Goal: Task Accomplishment & Management: Complete application form

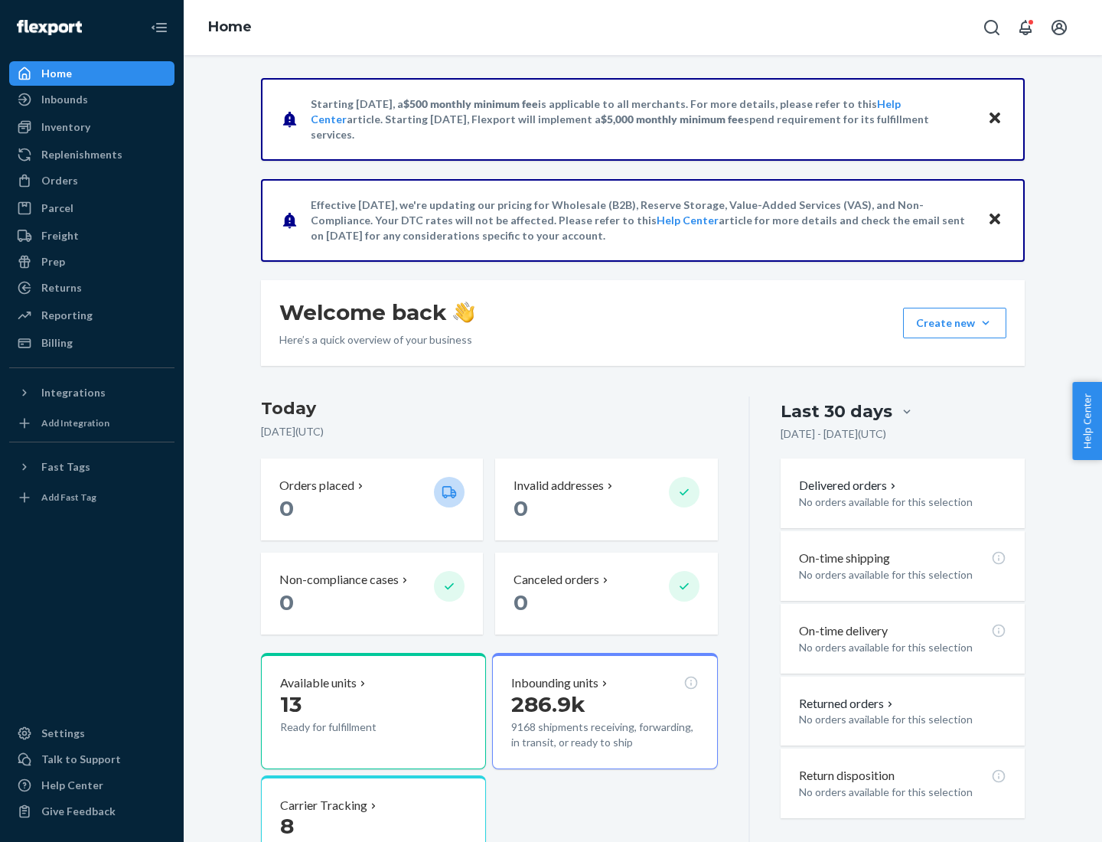
click at [986, 323] on button "Create new Create new inbound Create new order Create new product" at bounding box center [954, 323] width 103 height 31
click at [92, 99] on div "Inbounds" at bounding box center [92, 99] width 162 height 21
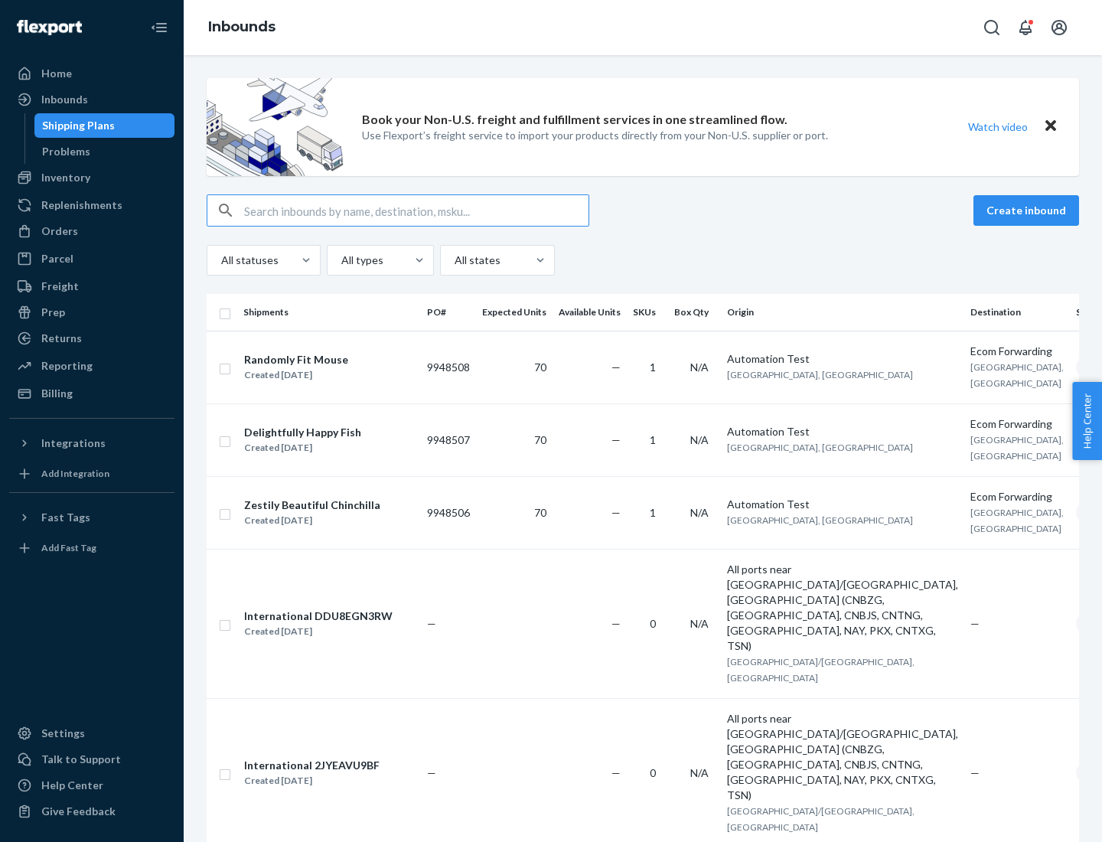
click at [1028, 210] on button "Create inbound" at bounding box center [1026, 210] width 106 height 31
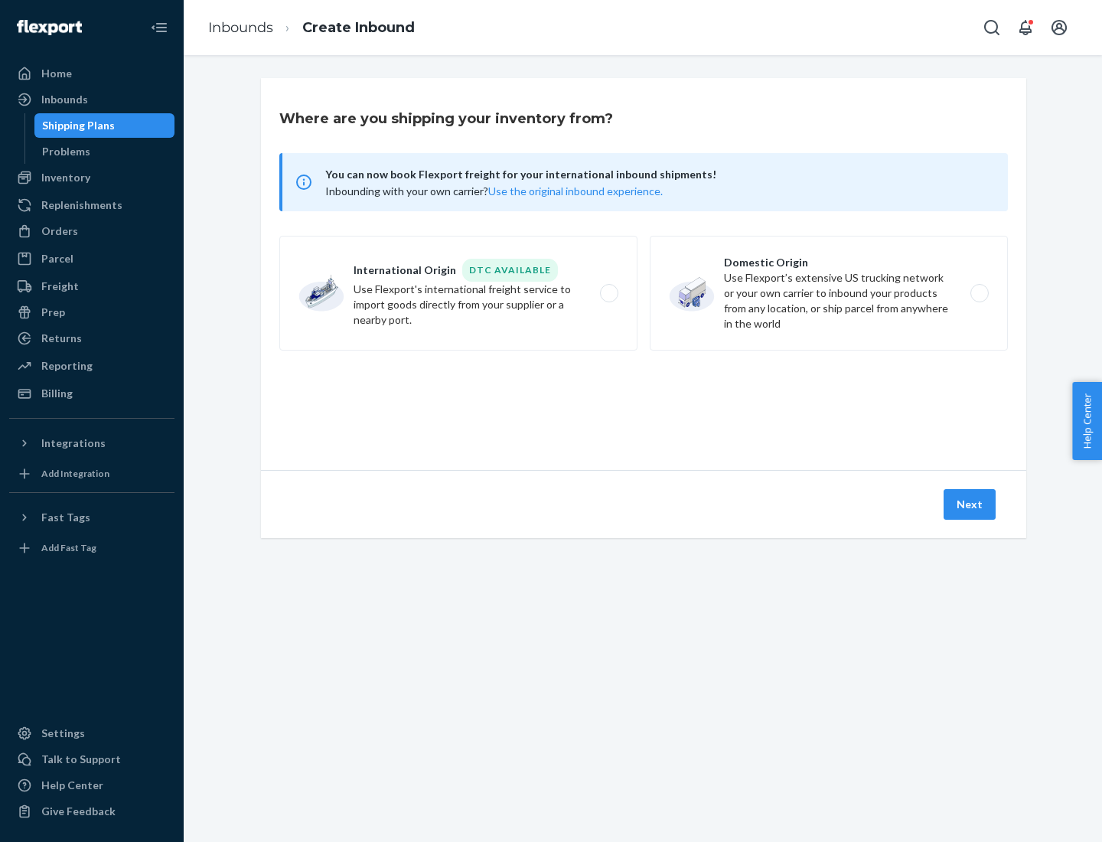
click at [829, 293] on label "Domestic Origin Use Flexport’s extensive US trucking network or your own carrie…" at bounding box center [829, 293] width 358 height 115
click at [979, 293] on input "Domestic Origin Use Flexport’s extensive US trucking network or your own carrie…" at bounding box center [984, 293] width 10 height 10
radio input "true"
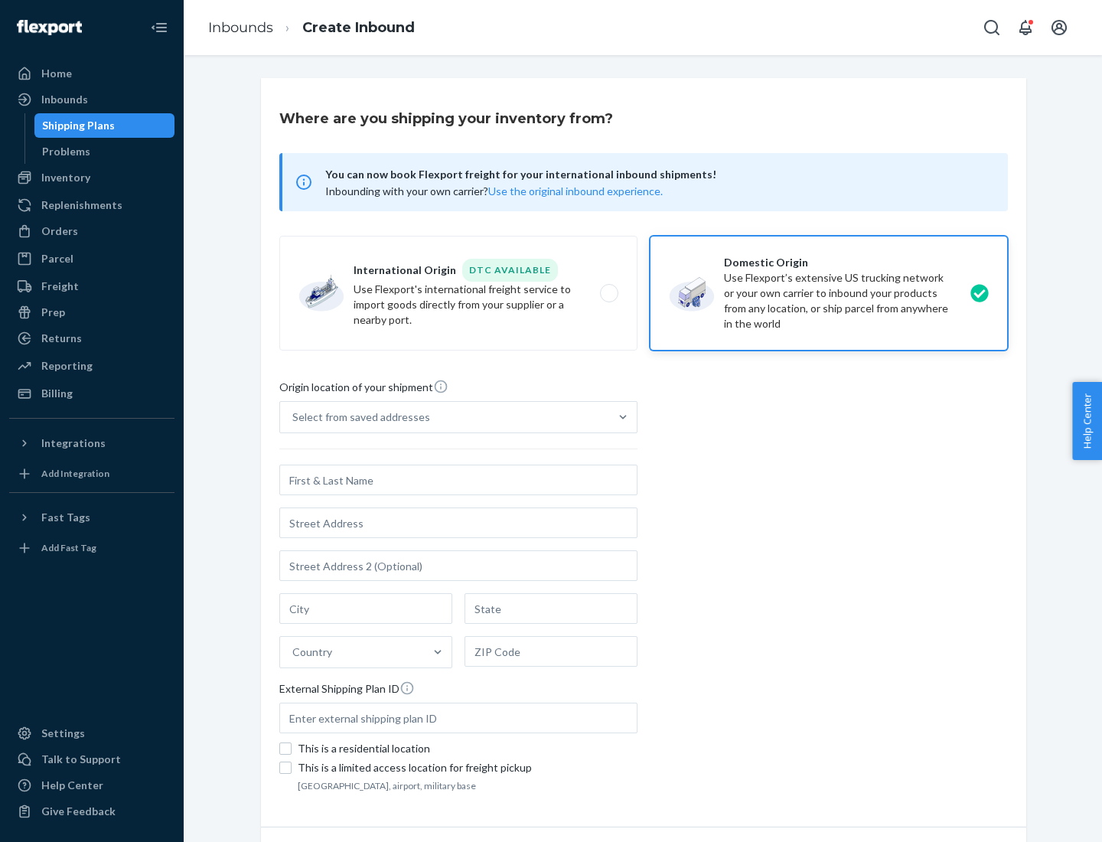
click at [445, 417] on div "Select from saved addresses" at bounding box center [444, 417] width 329 height 31
click at [294, 417] on input "Select from saved addresses" at bounding box center [293, 416] width 2 height 15
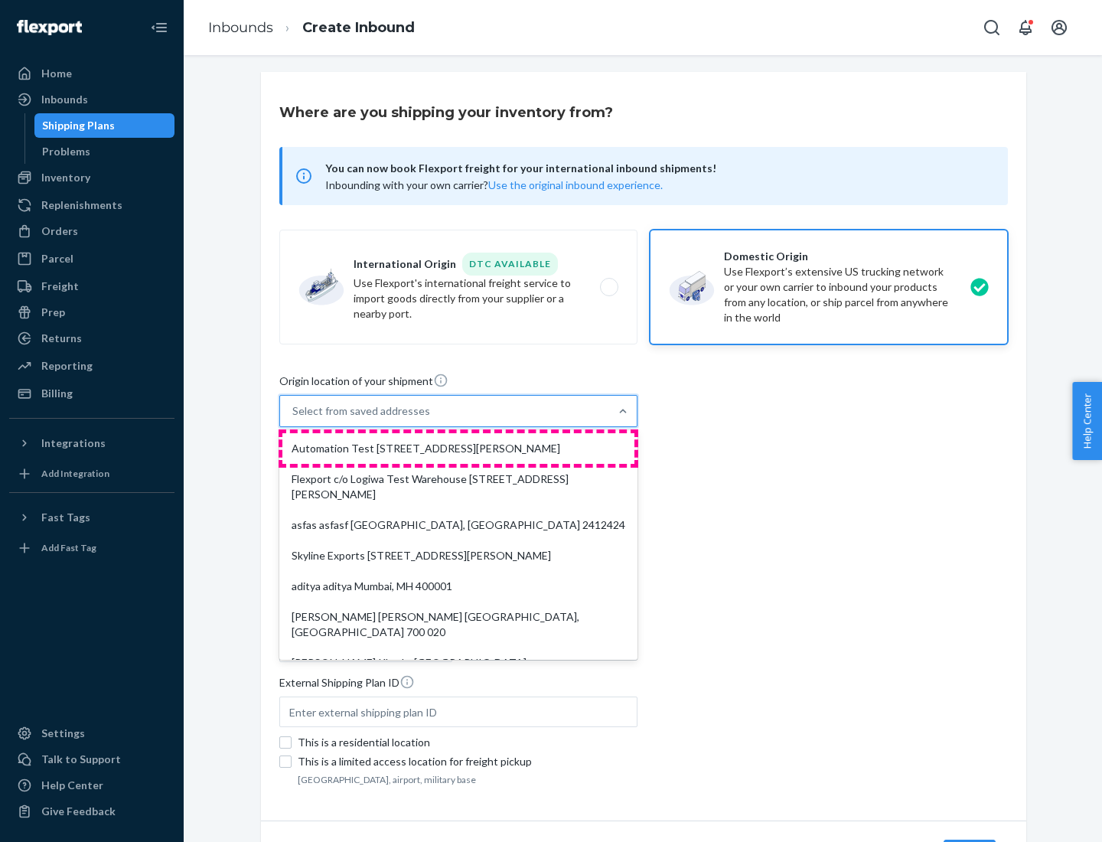
click at [458, 448] on div "Automation Test [STREET_ADDRESS][PERSON_NAME]" at bounding box center [458, 448] width 352 height 31
click at [294, 419] on input "option Automation Test [STREET_ADDRESS][PERSON_NAME]. 9 results available. Use …" at bounding box center [293, 410] width 2 height 15
type input "Automation Test"
type input "9th Floor"
type input "[GEOGRAPHIC_DATA]"
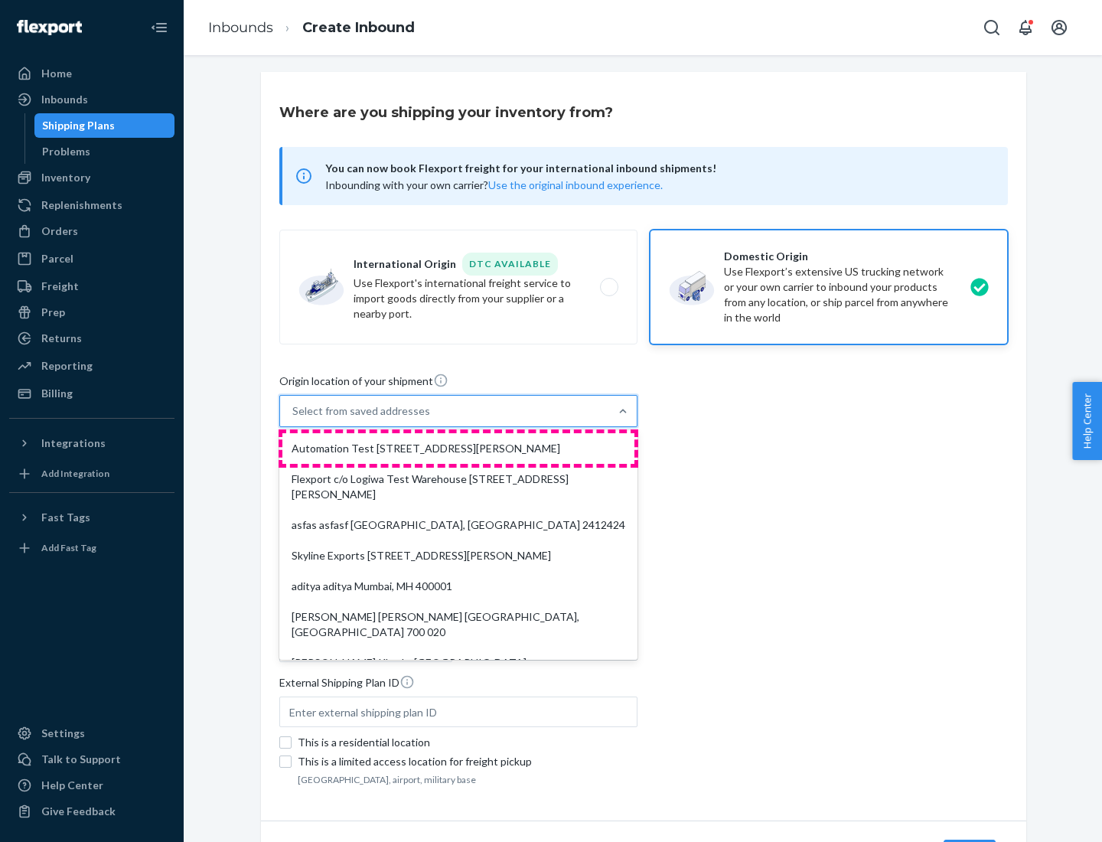
type input "CA"
type input "94104"
type input "[STREET_ADDRESS][PERSON_NAME]"
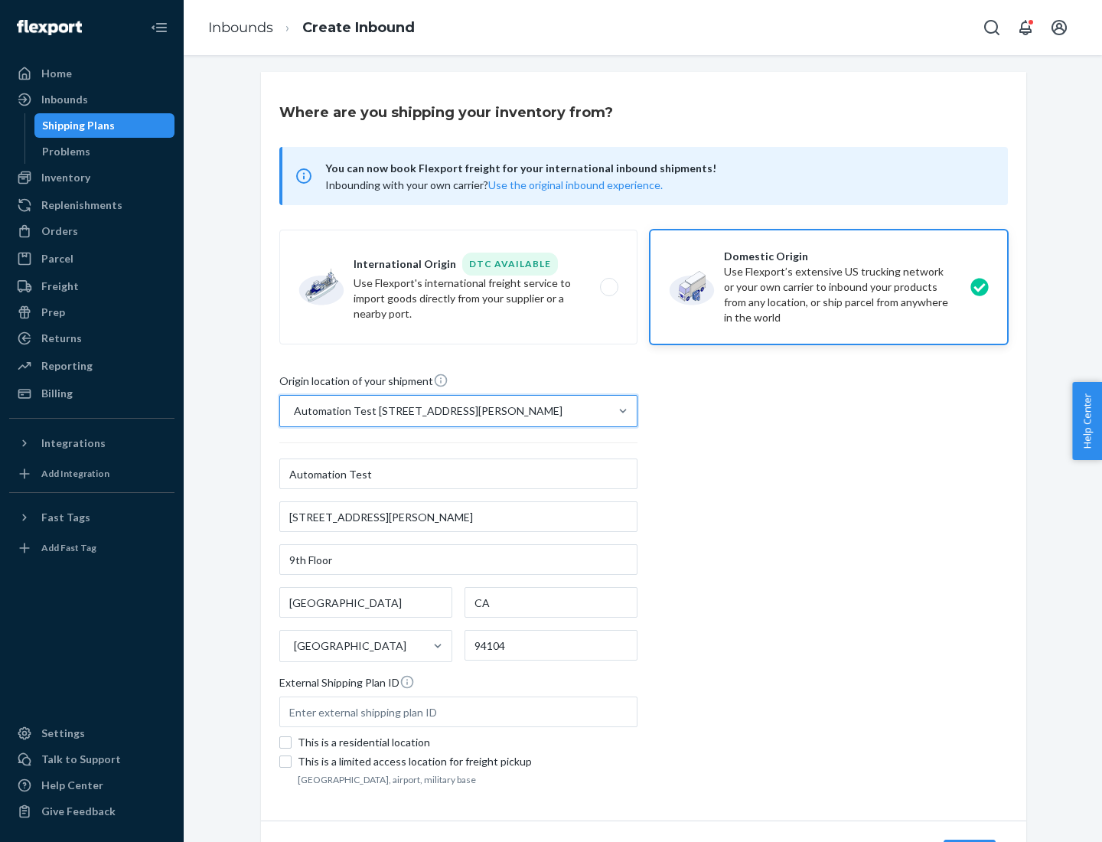
scroll to position [90, 0]
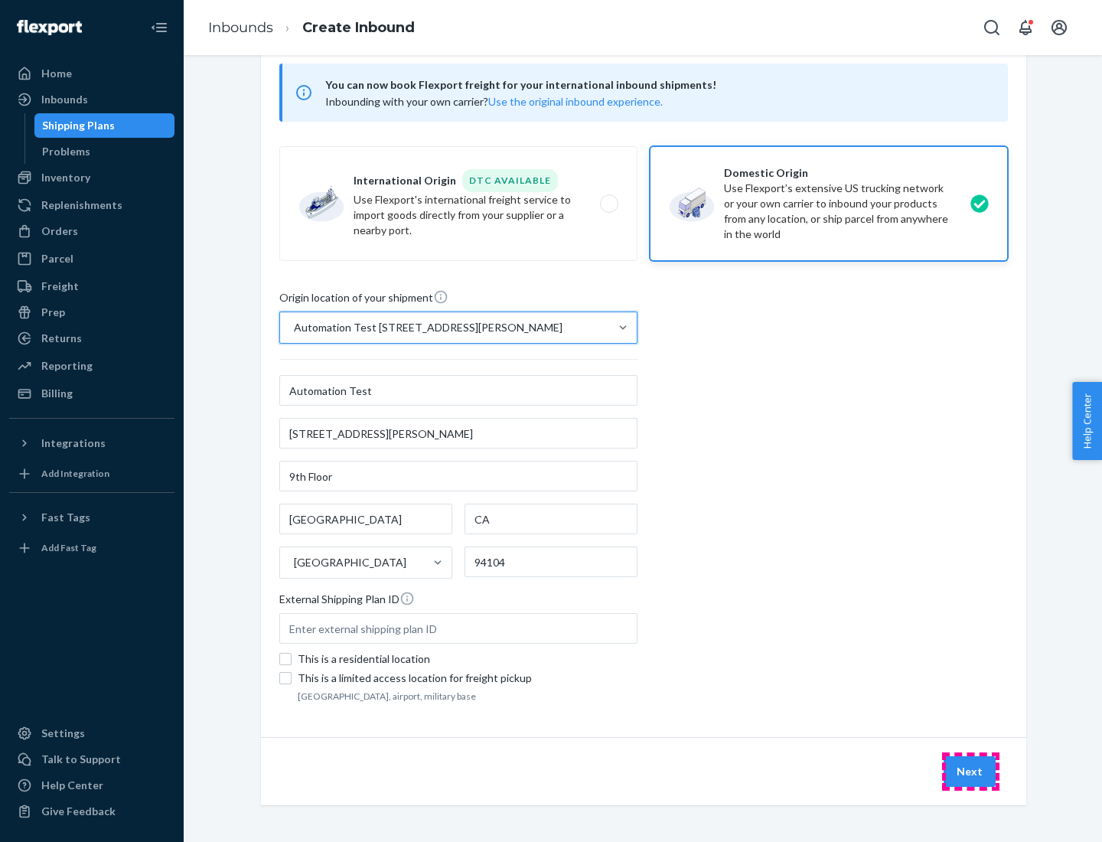
click at [970, 771] on button "Next" at bounding box center [969, 771] width 52 height 31
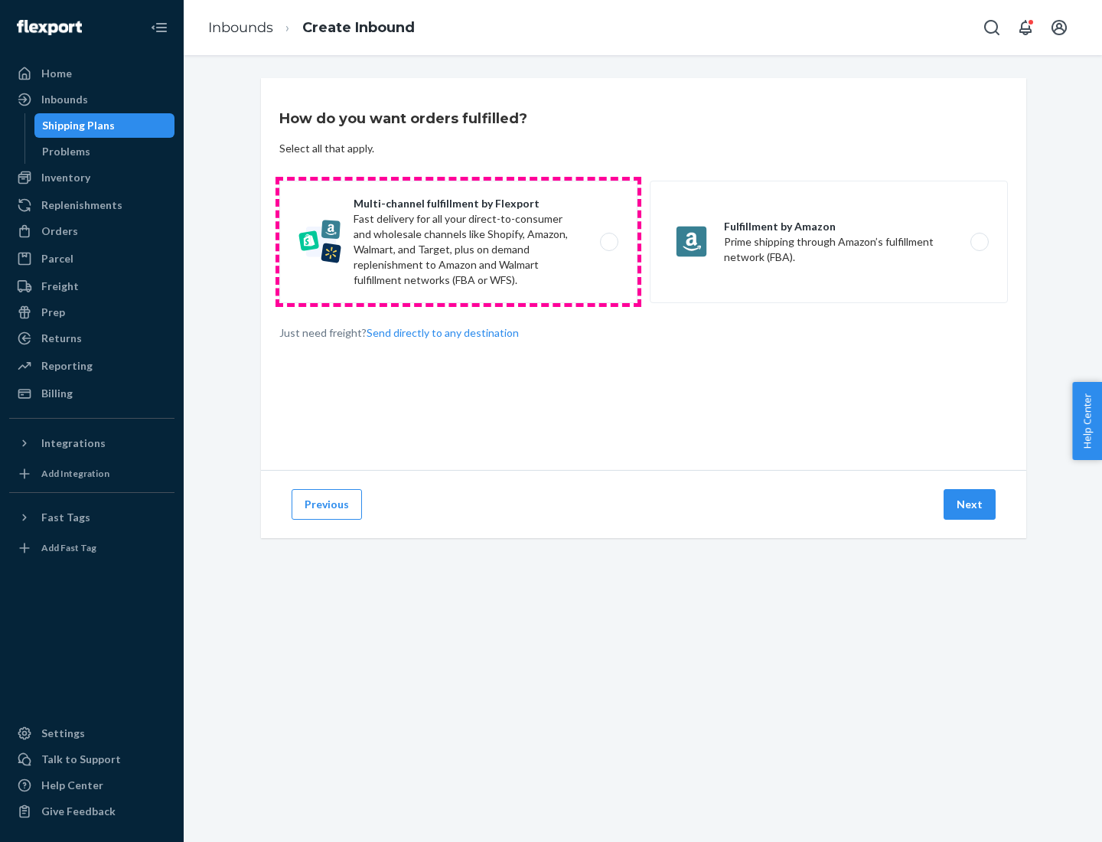
click at [458, 242] on label "Multi-channel fulfillment by Flexport Fast delivery for all your direct-to-cons…" at bounding box center [458, 242] width 358 height 122
click at [608, 242] on input "Multi-channel fulfillment by Flexport Fast delivery for all your direct-to-cons…" at bounding box center [613, 242] width 10 height 10
radio input "true"
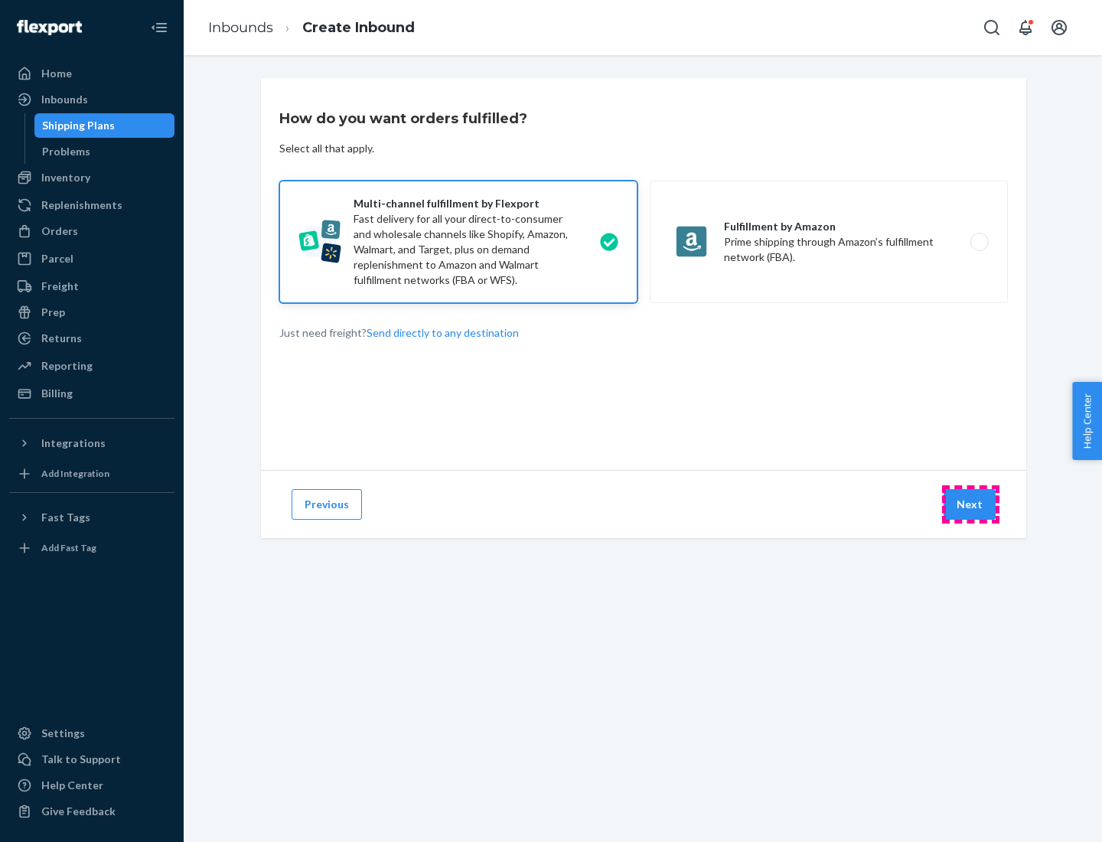
click at [970, 504] on button "Next" at bounding box center [969, 504] width 52 height 31
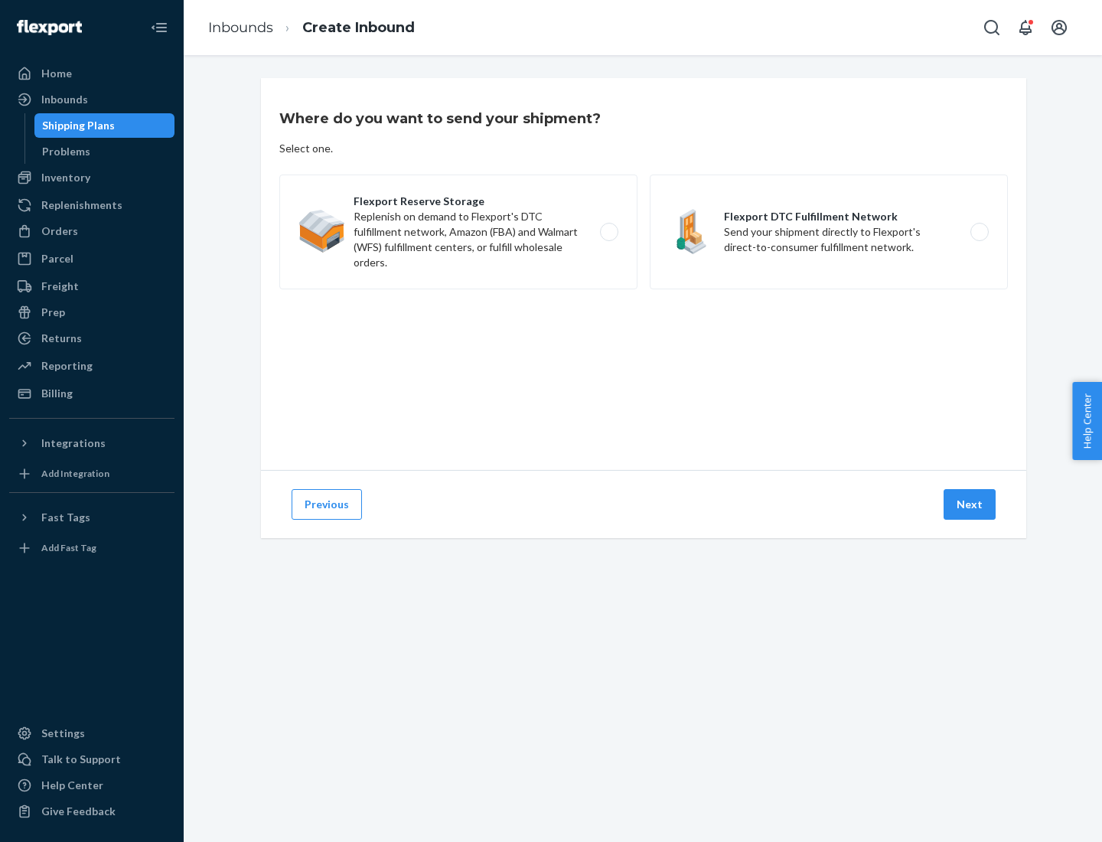
click at [829, 232] on label "Flexport DTC Fulfillment Network Send your shipment directly to Flexport's dire…" at bounding box center [829, 231] width 358 height 115
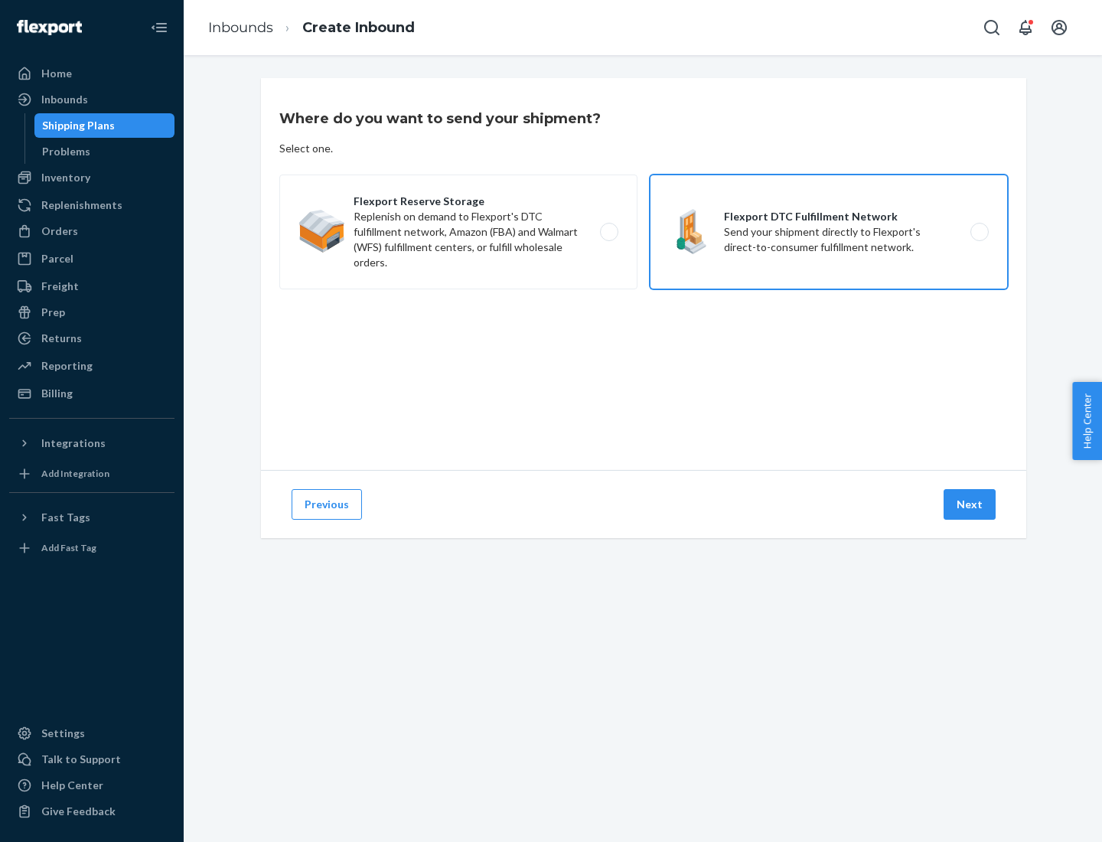
click at [979, 232] on input "Flexport DTC Fulfillment Network Send your shipment directly to Flexport's dire…" at bounding box center [984, 232] width 10 height 10
radio input "true"
click at [970, 504] on button "Next" at bounding box center [969, 504] width 52 height 31
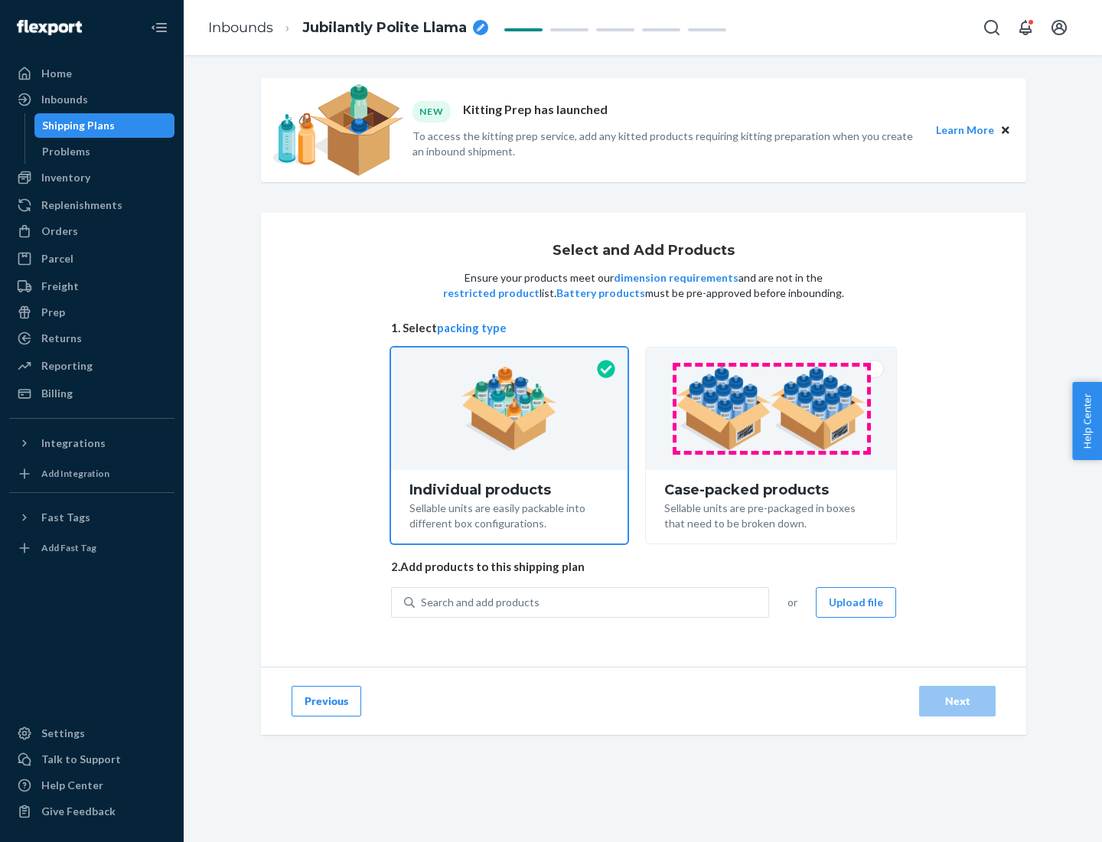
click at [771, 409] on img at bounding box center [771, 409] width 191 height 84
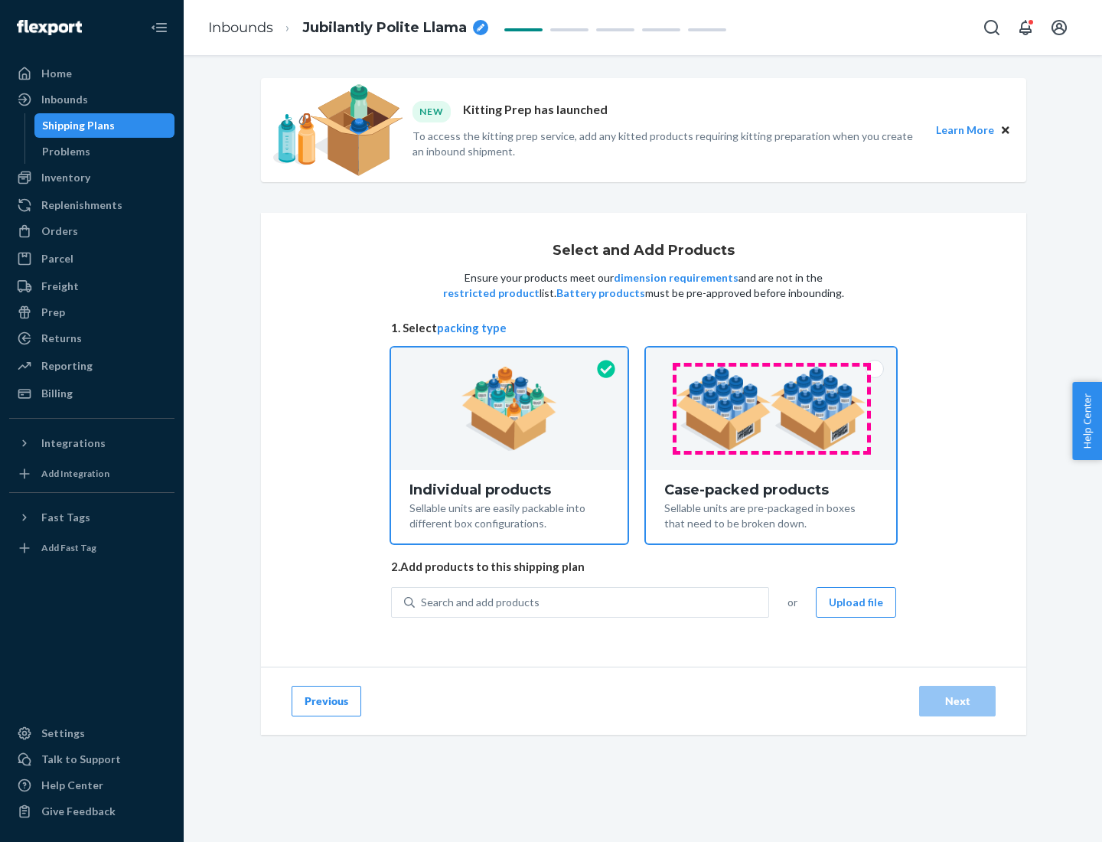
click at [771, 357] on input "Case-packed products Sellable units are pre-packaged in boxes that need to be b…" at bounding box center [771, 352] width 10 height 10
radio input "true"
radio input "false"
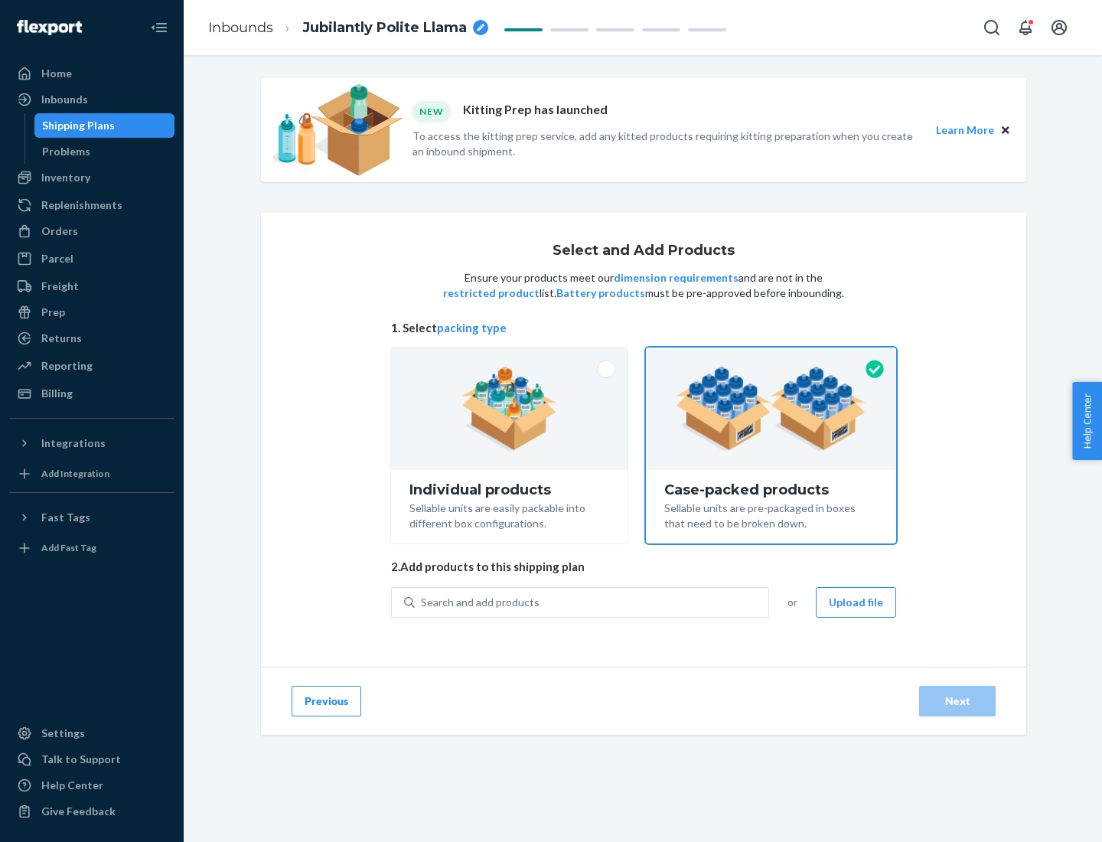
click at [592, 601] on div "Search and add products" at bounding box center [591, 602] width 353 height 28
click at [422, 601] on input "Search and add products" at bounding box center [422, 602] width 2 height 15
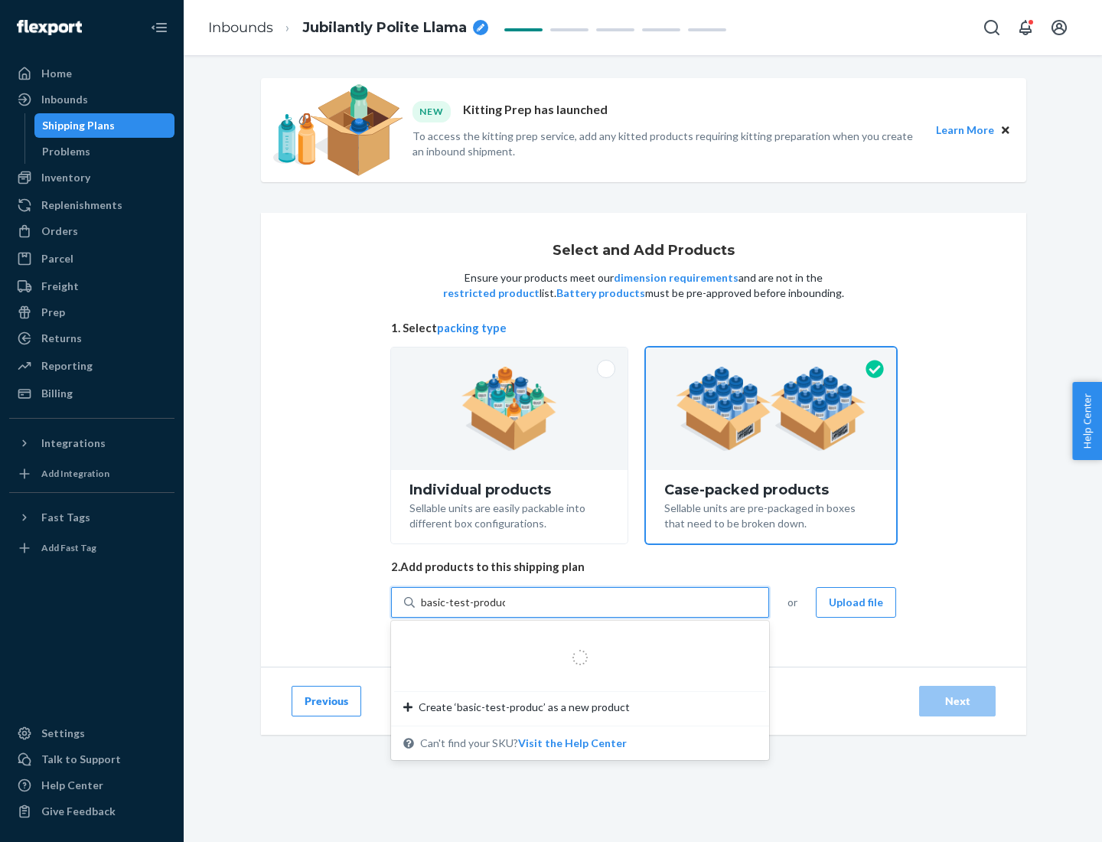
type input "basic-test-product-1"
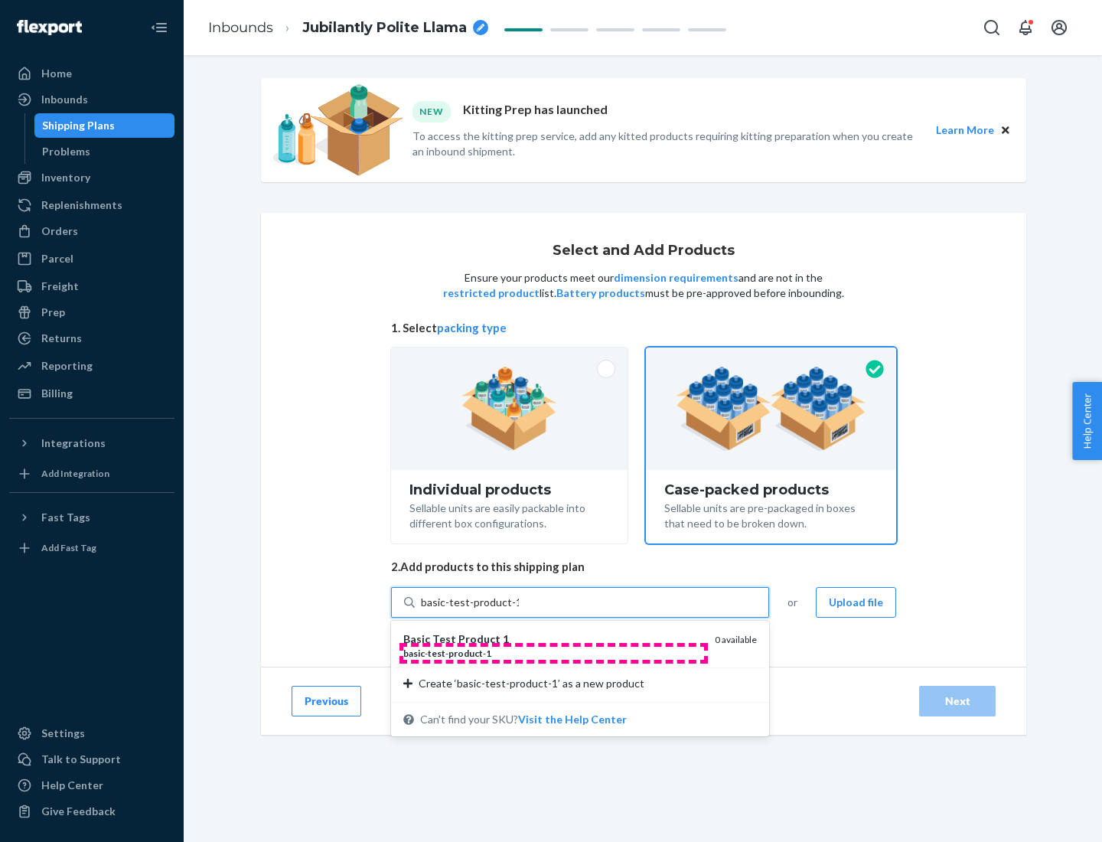
click at [553, 653] on div "basic - test - product - 1" at bounding box center [552, 653] width 299 height 13
click at [519, 610] on input "basic-test-product-1" at bounding box center [470, 602] width 98 height 15
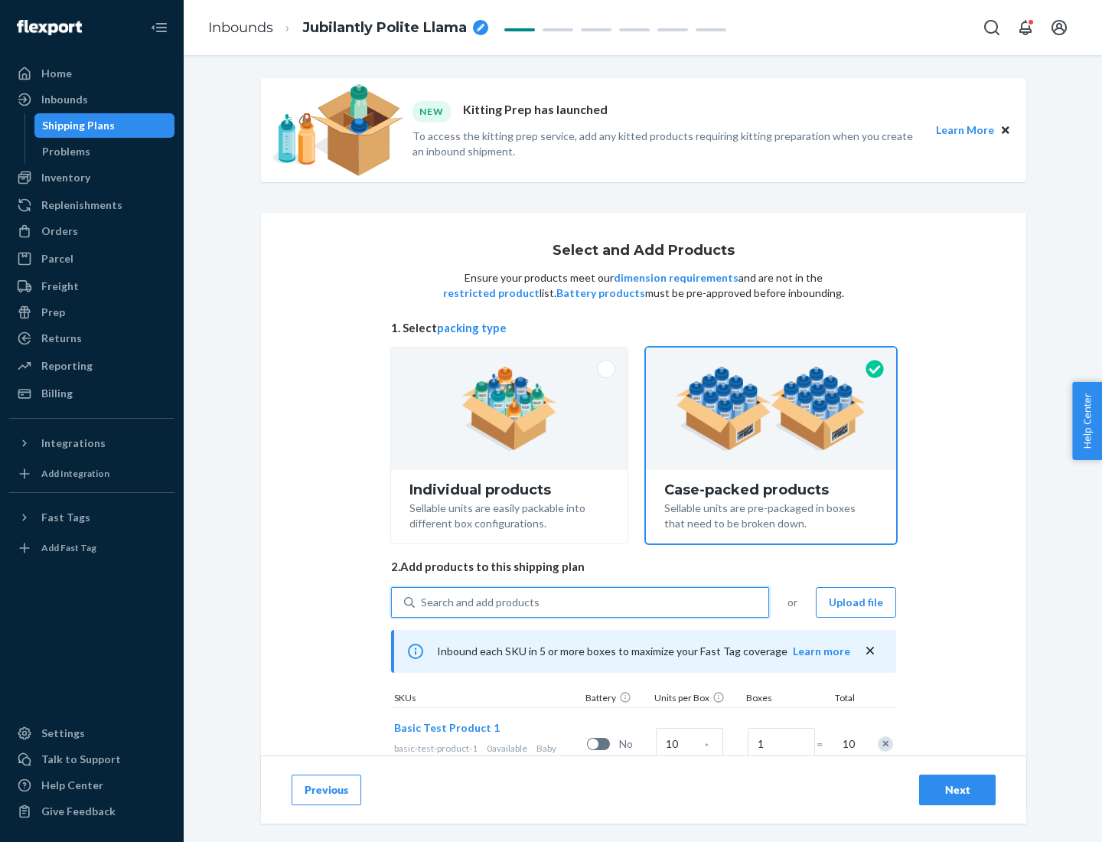
scroll to position [55, 0]
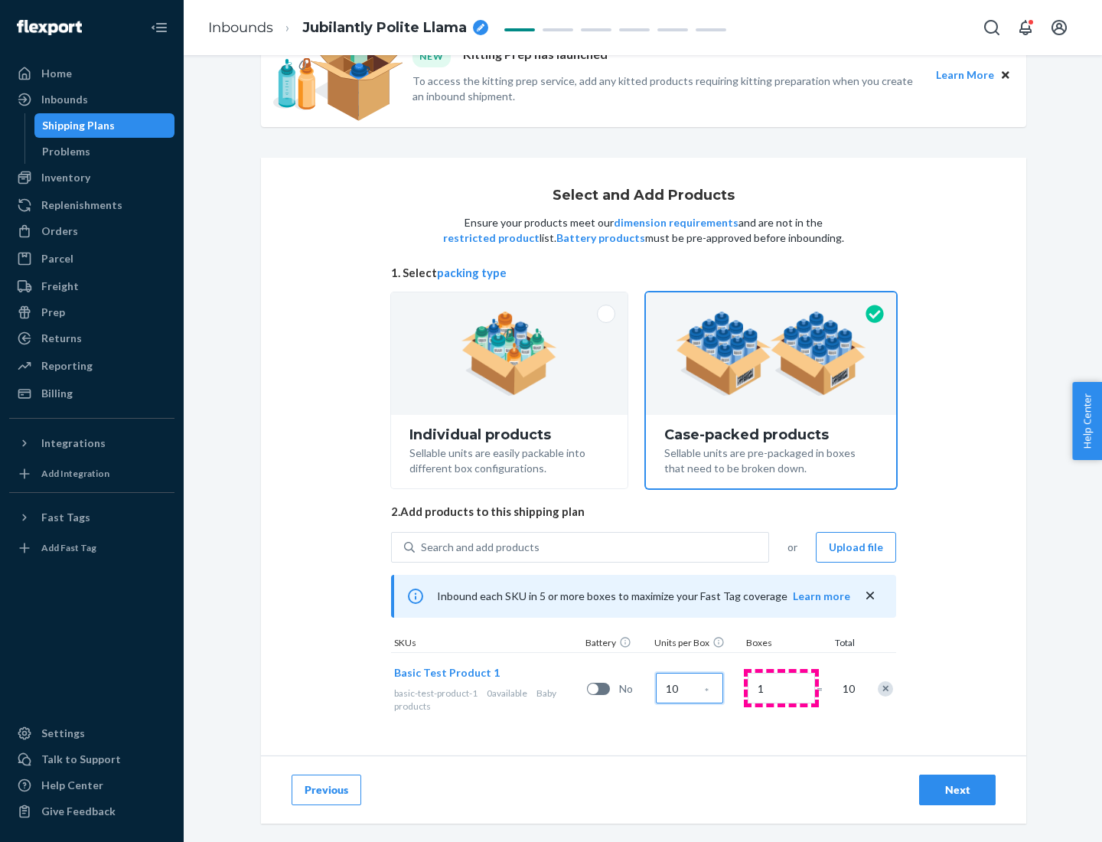
type input "10"
type input "7"
click at [957, 790] on div "Next" at bounding box center [957, 789] width 50 height 15
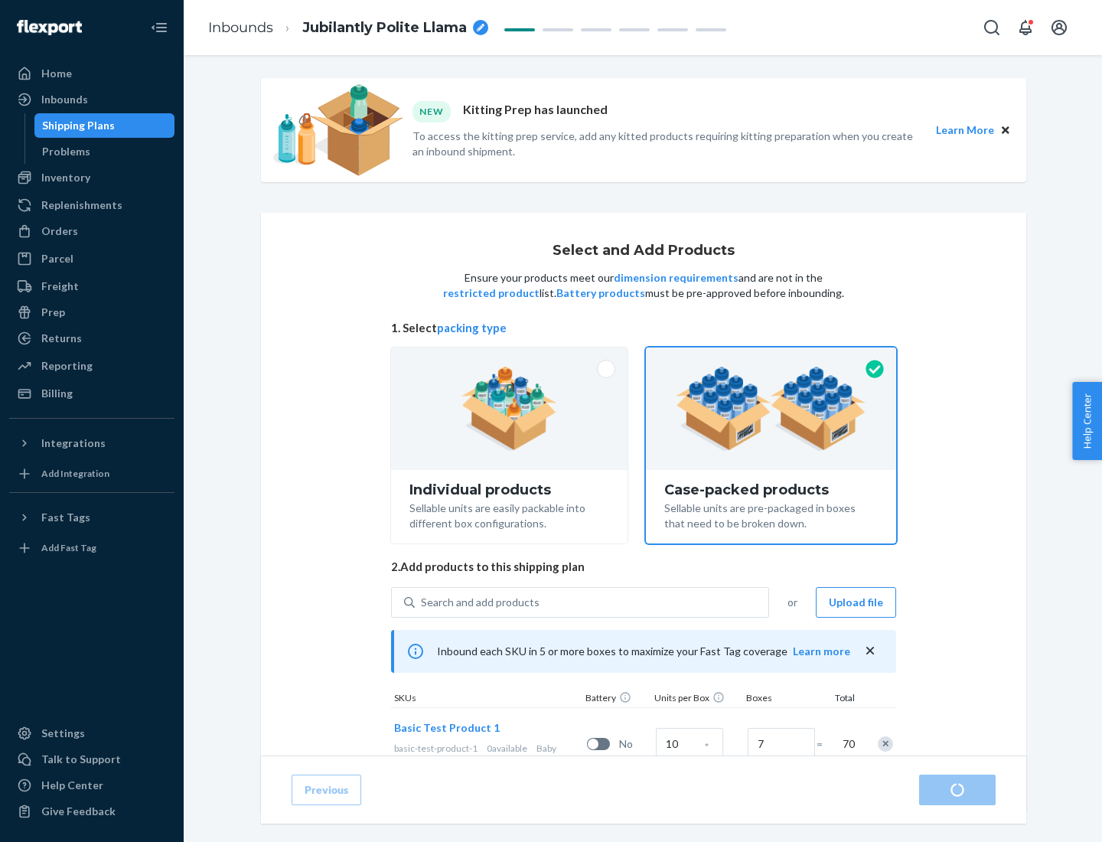
radio input "true"
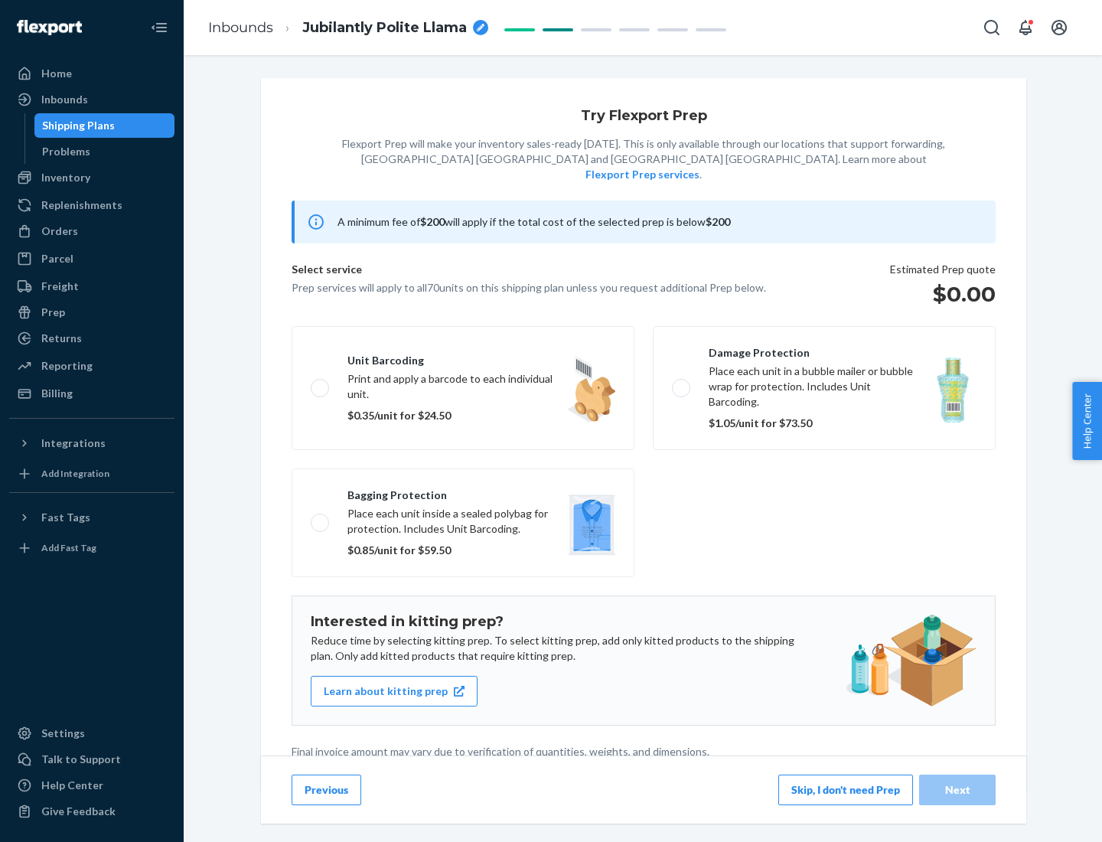
scroll to position [4, 0]
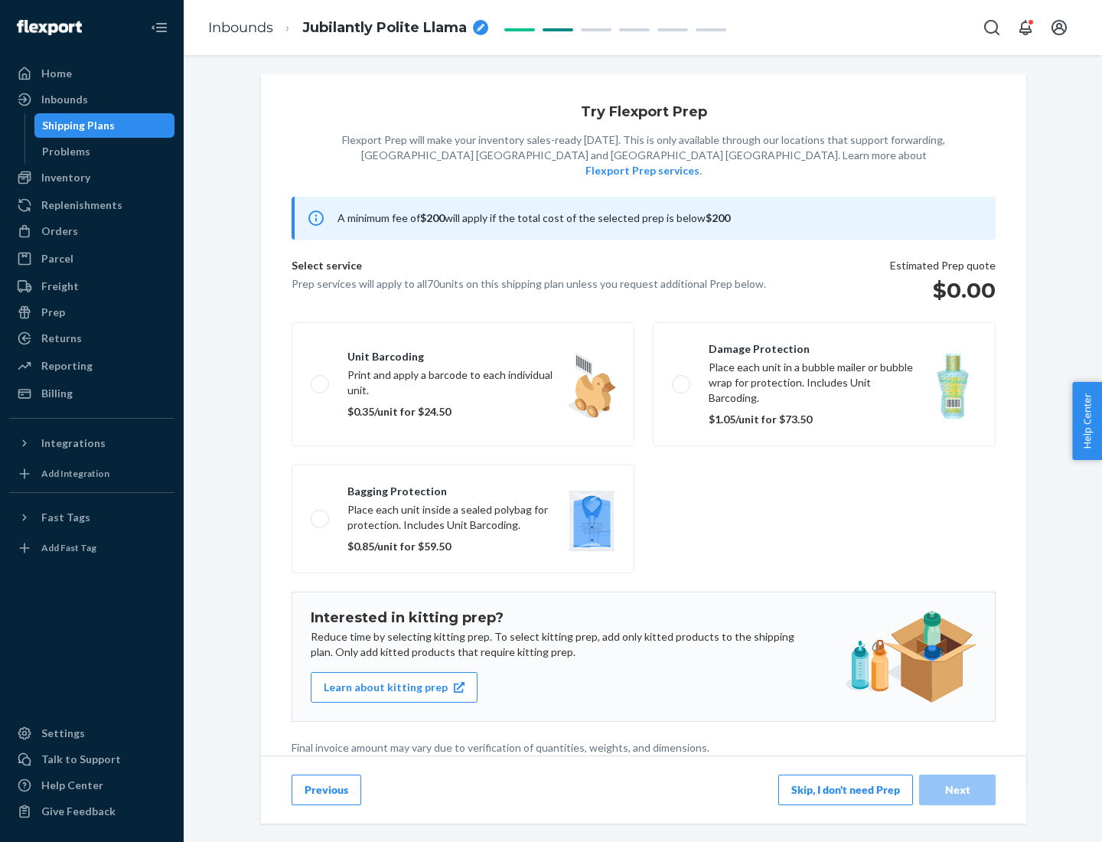
click at [845, 789] on button "Skip, I don't need Prep" at bounding box center [845, 789] width 135 height 31
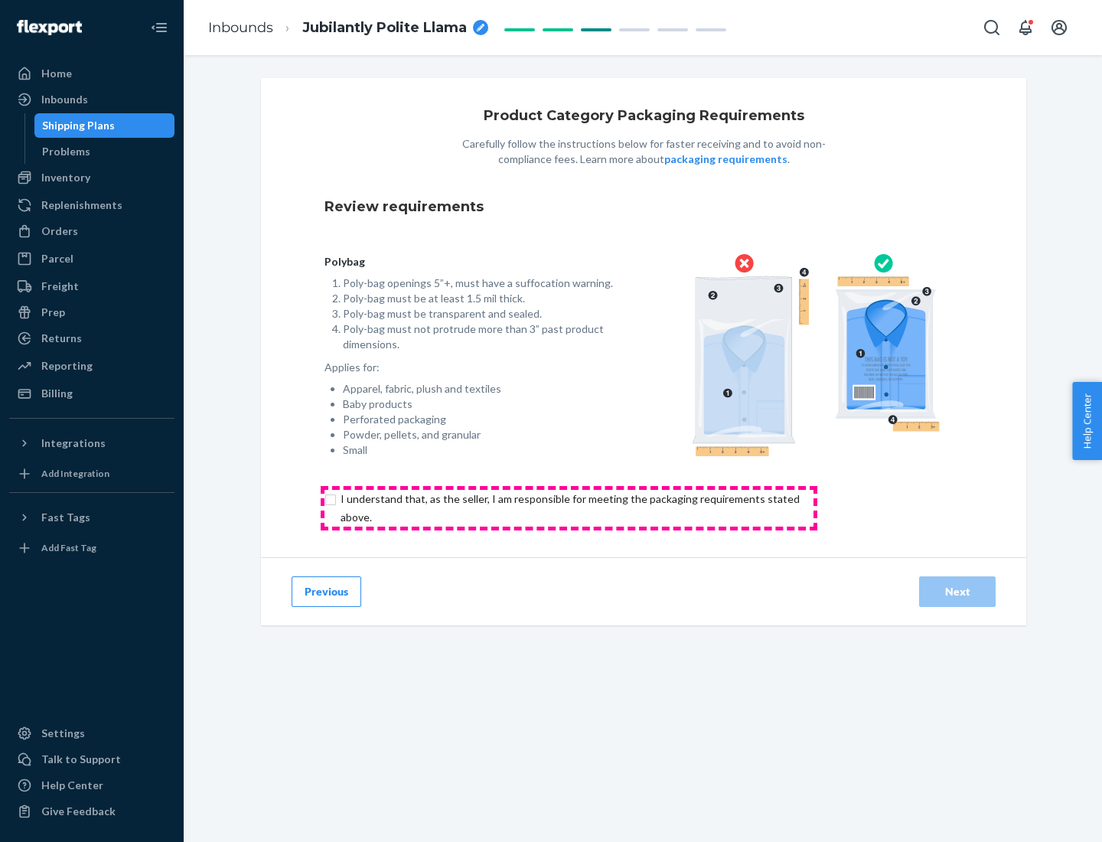
click at [568, 507] on input "checkbox" at bounding box center [578, 508] width 509 height 37
checkbox input "true"
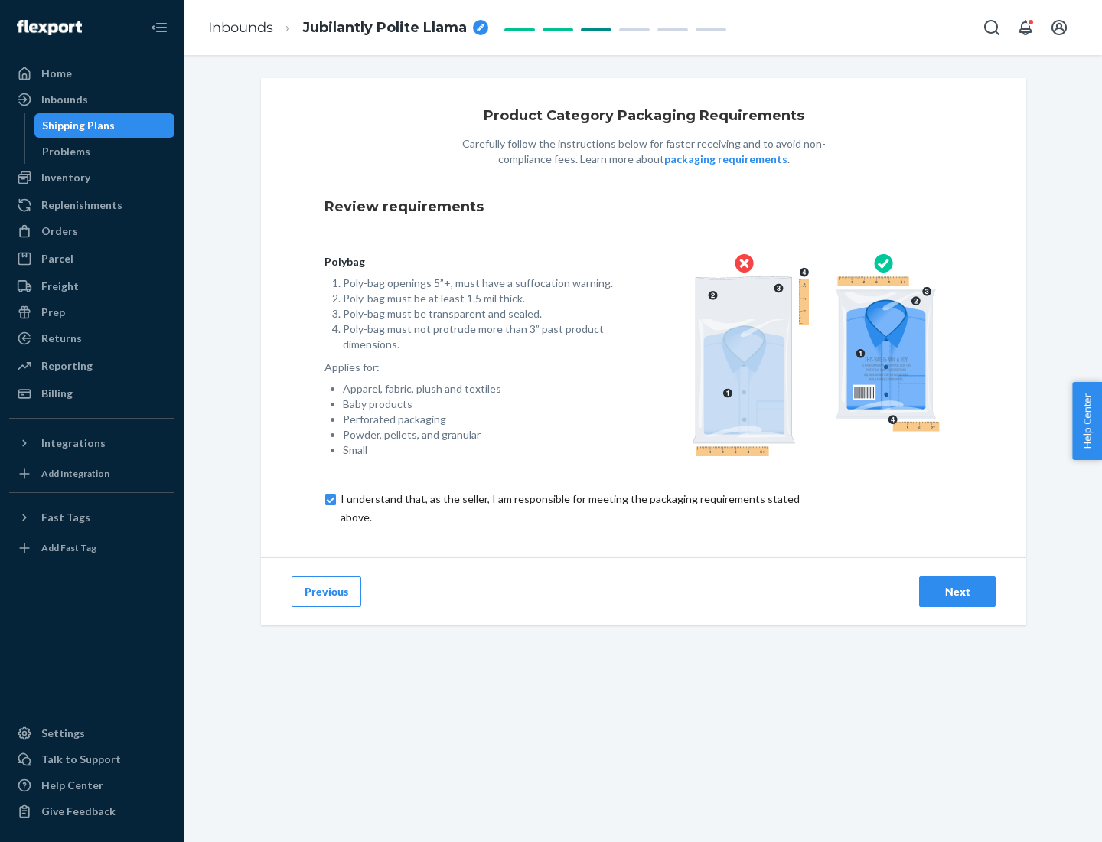
click at [957, 591] on div "Next" at bounding box center [957, 591] width 50 height 15
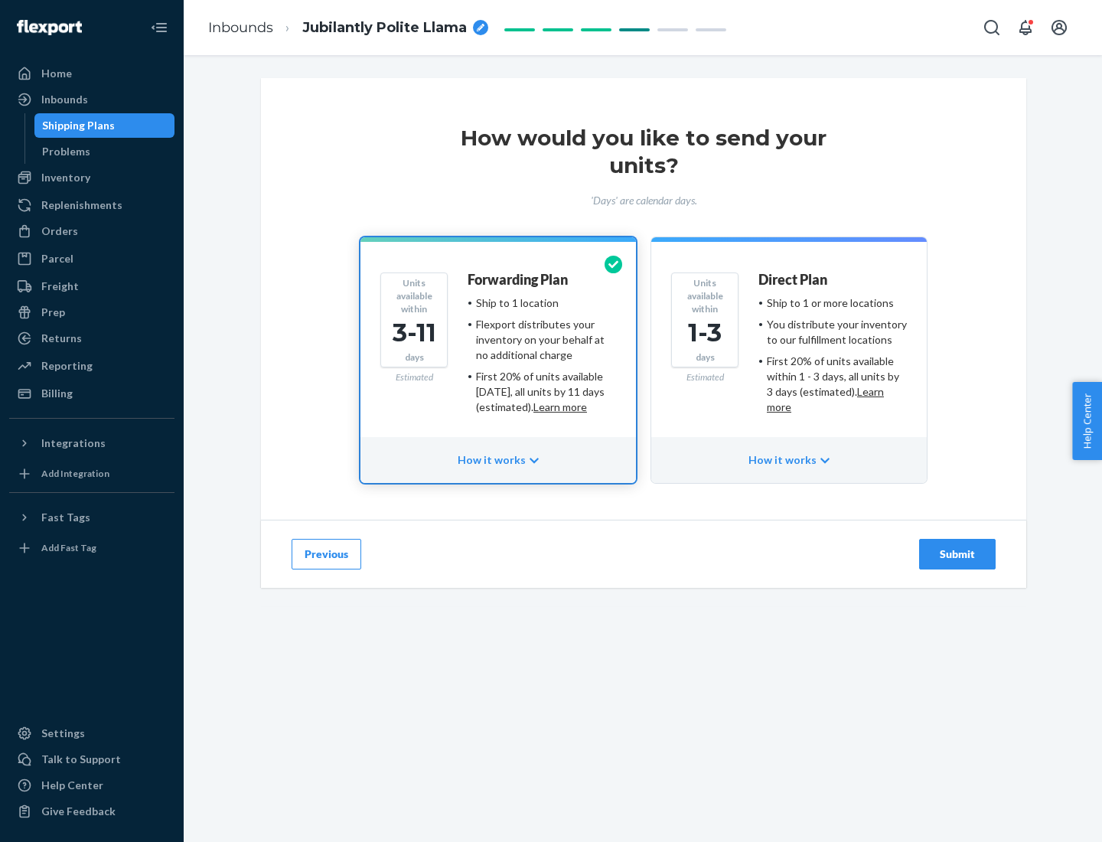
click at [789, 349] on ul "Ship to 1 or more locations You distribute your inventory to our fulfillment lo…" at bounding box center [832, 354] width 148 height 119
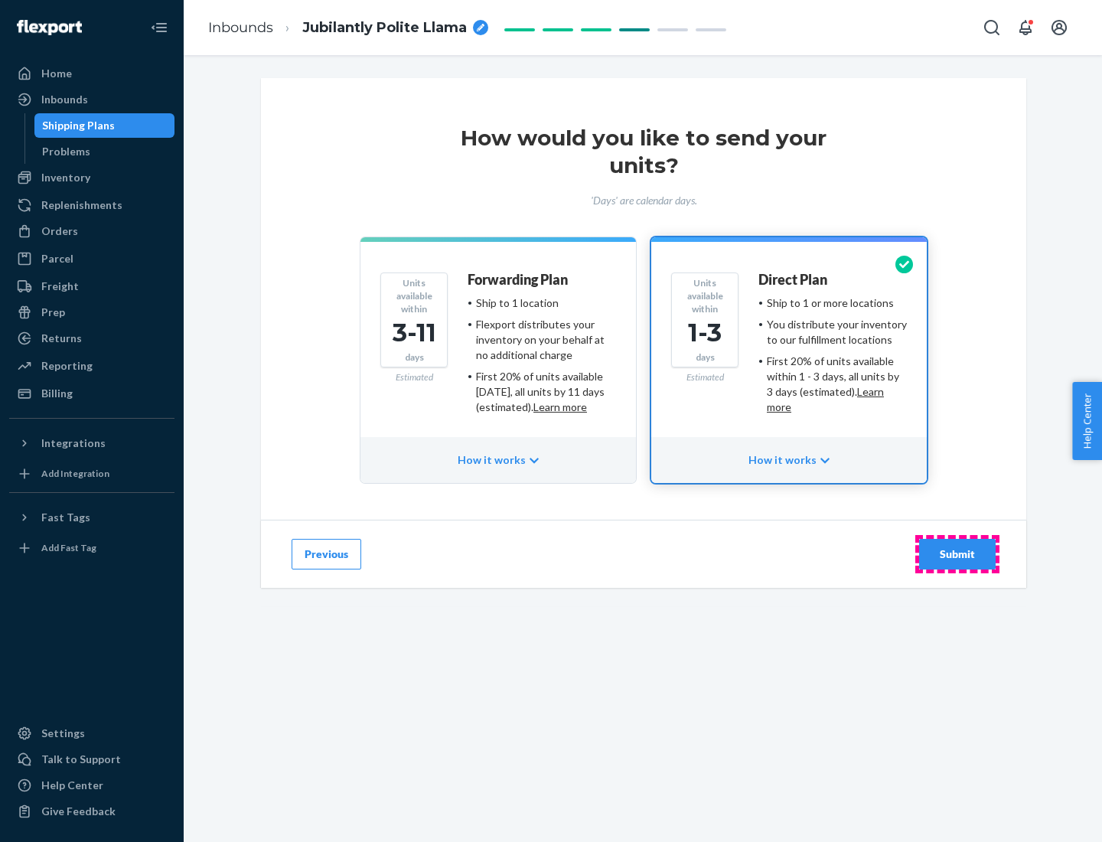
click at [957, 554] on div "Submit" at bounding box center [957, 553] width 50 height 15
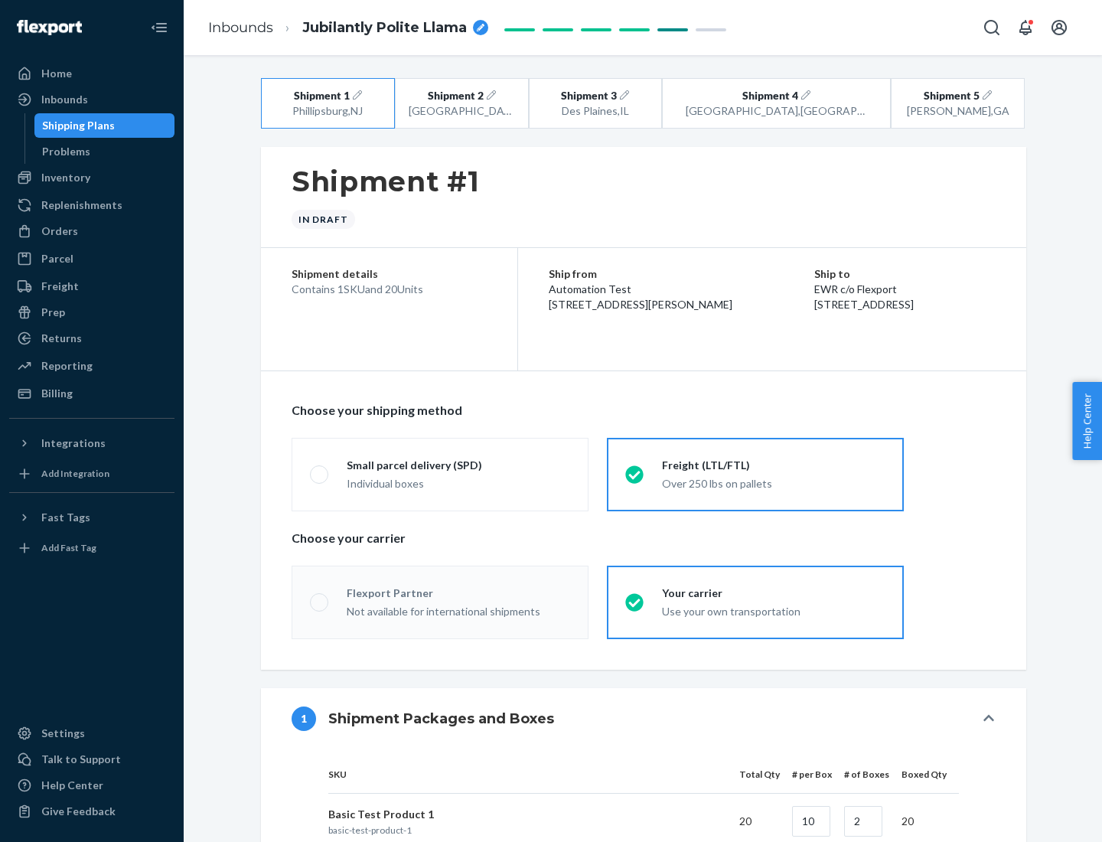
radio input "true"
radio input "false"
radio input "true"
radio input "false"
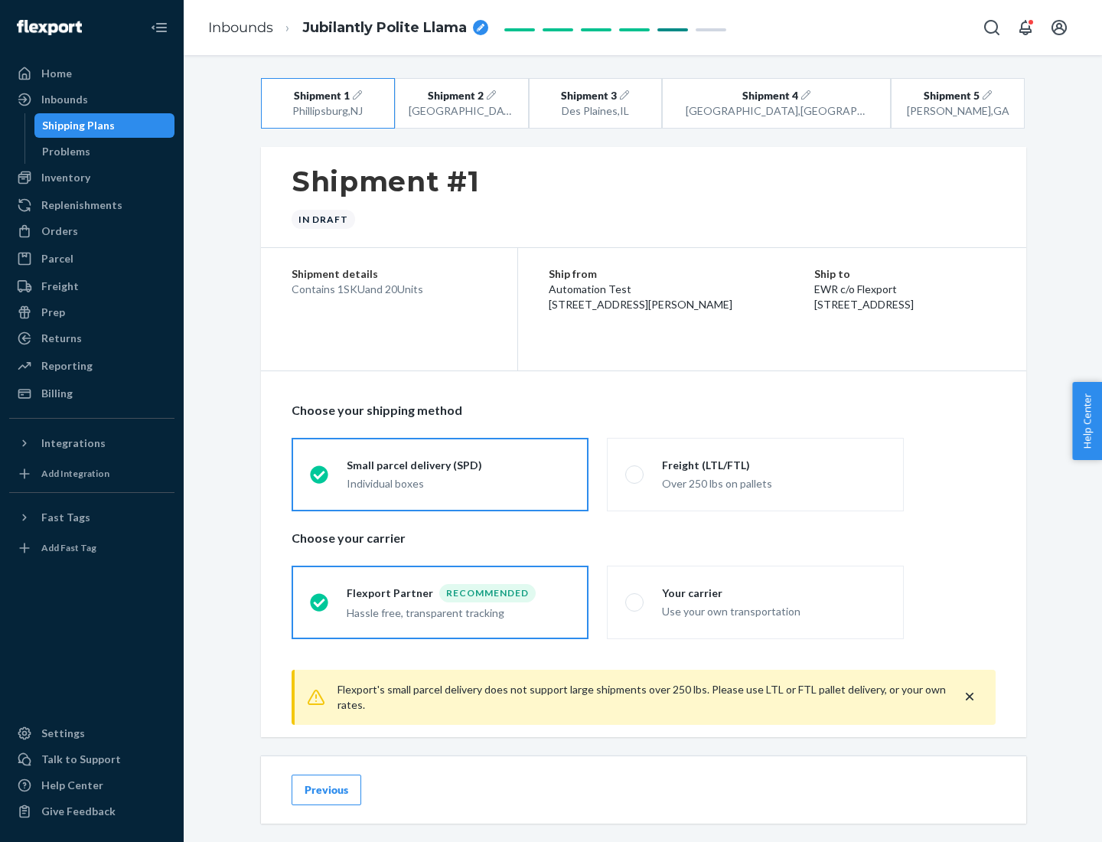
scroll to position [17, 0]
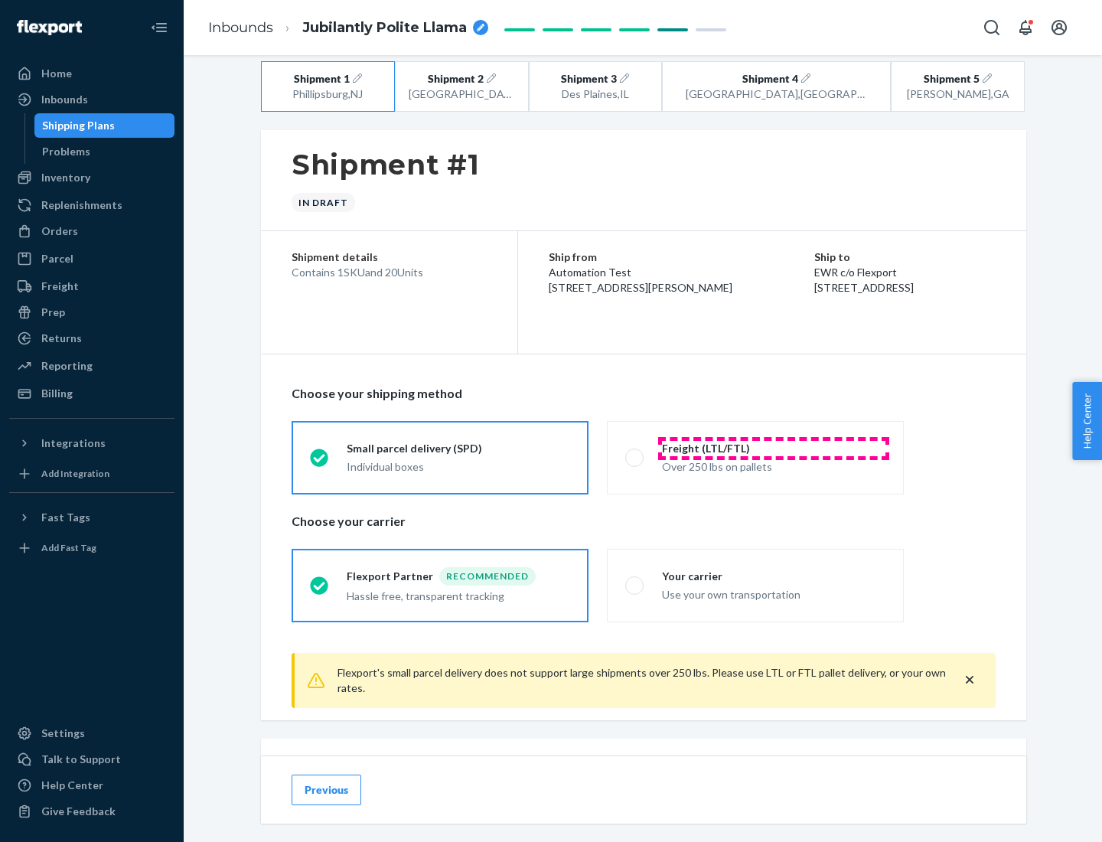
click at [774, 448] on div "Freight (LTL/FTL)" at bounding box center [773, 448] width 223 height 15
click at [635, 452] on input "Freight (LTL/FTL) Over 250 lbs on pallets" at bounding box center [630, 457] width 10 height 10
radio input "true"
radio input "false"
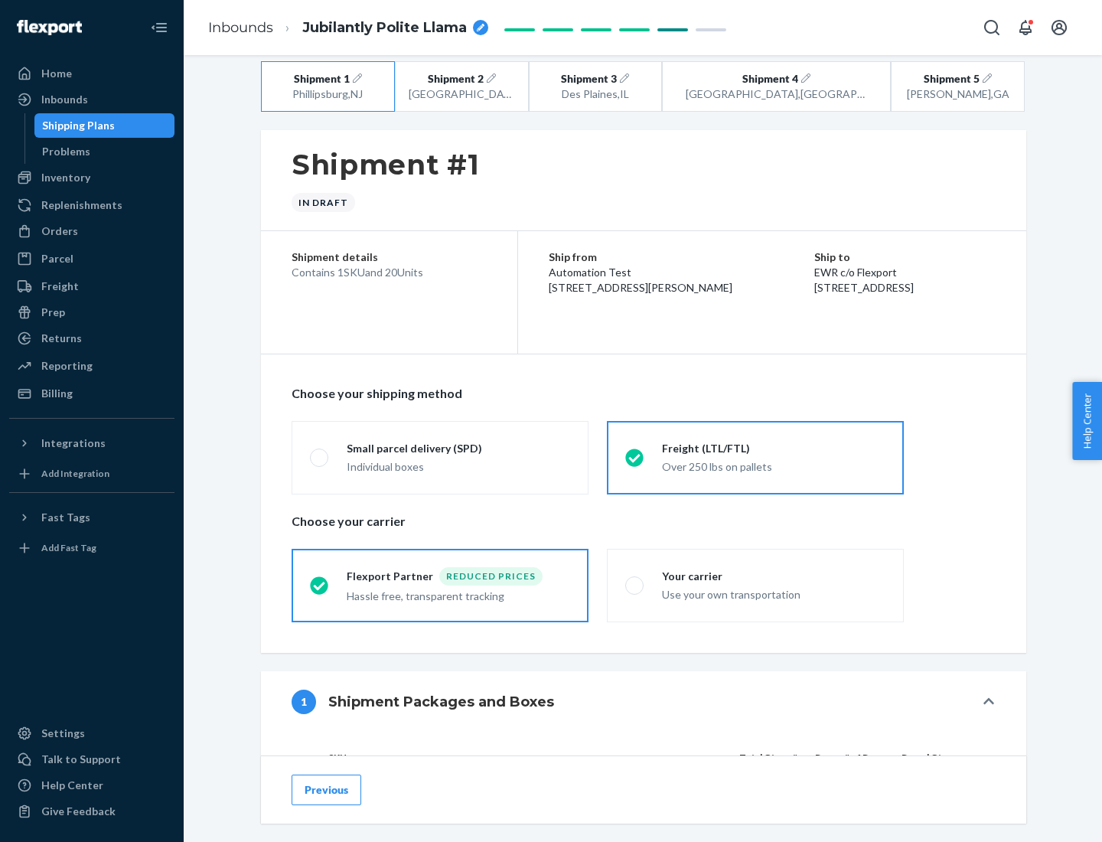
scroll to position [145, 0]
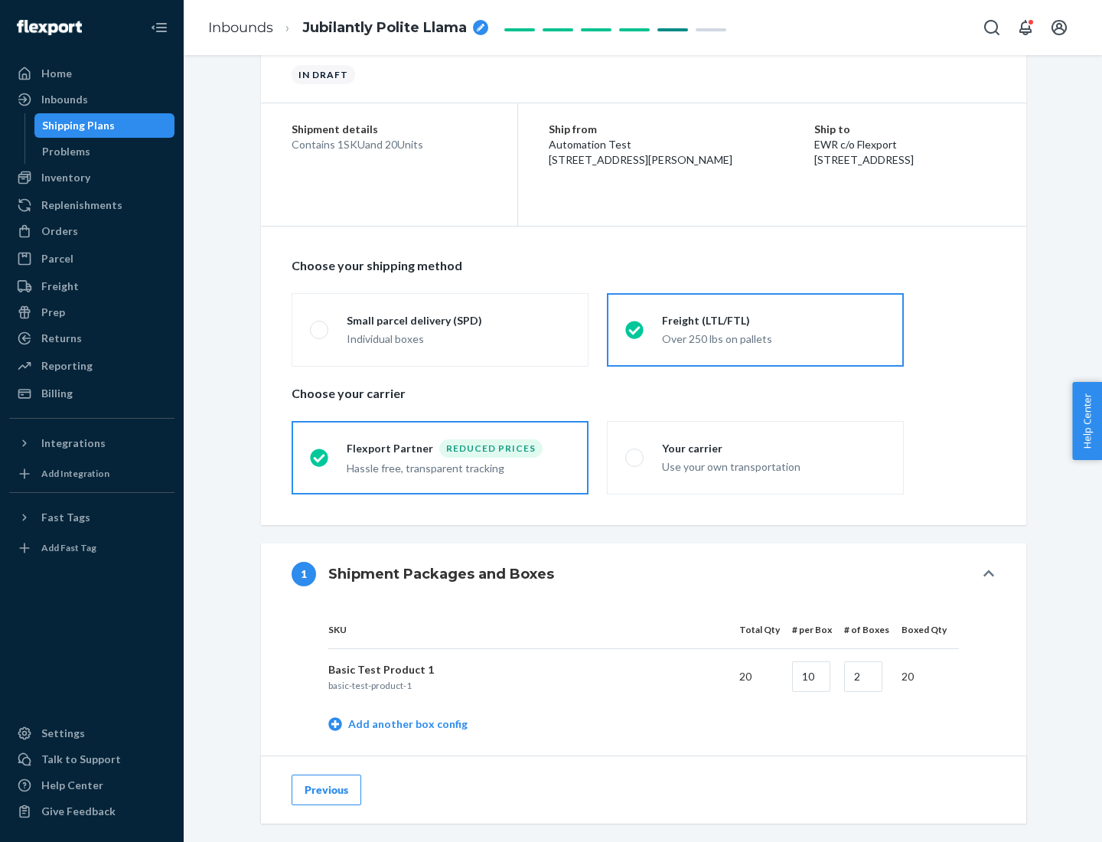
click at [774, 448] on div "Your carrier" at bounding box center [773, 448] width 223 height 15
click at [635, 452] on input "Your carrier Use your own transportation" at bounding box center [630, 457] width 10 height 10
radio input "true"
radio input "false"
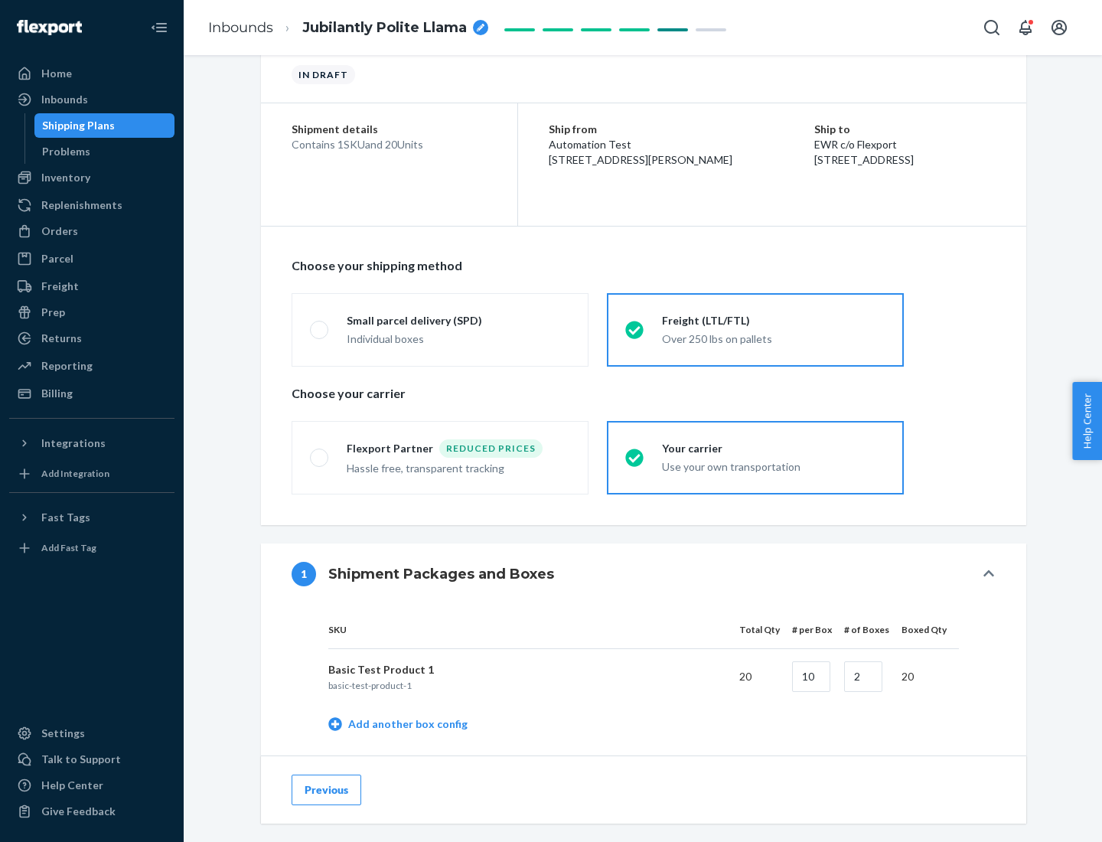
scroll to position [484, 0]
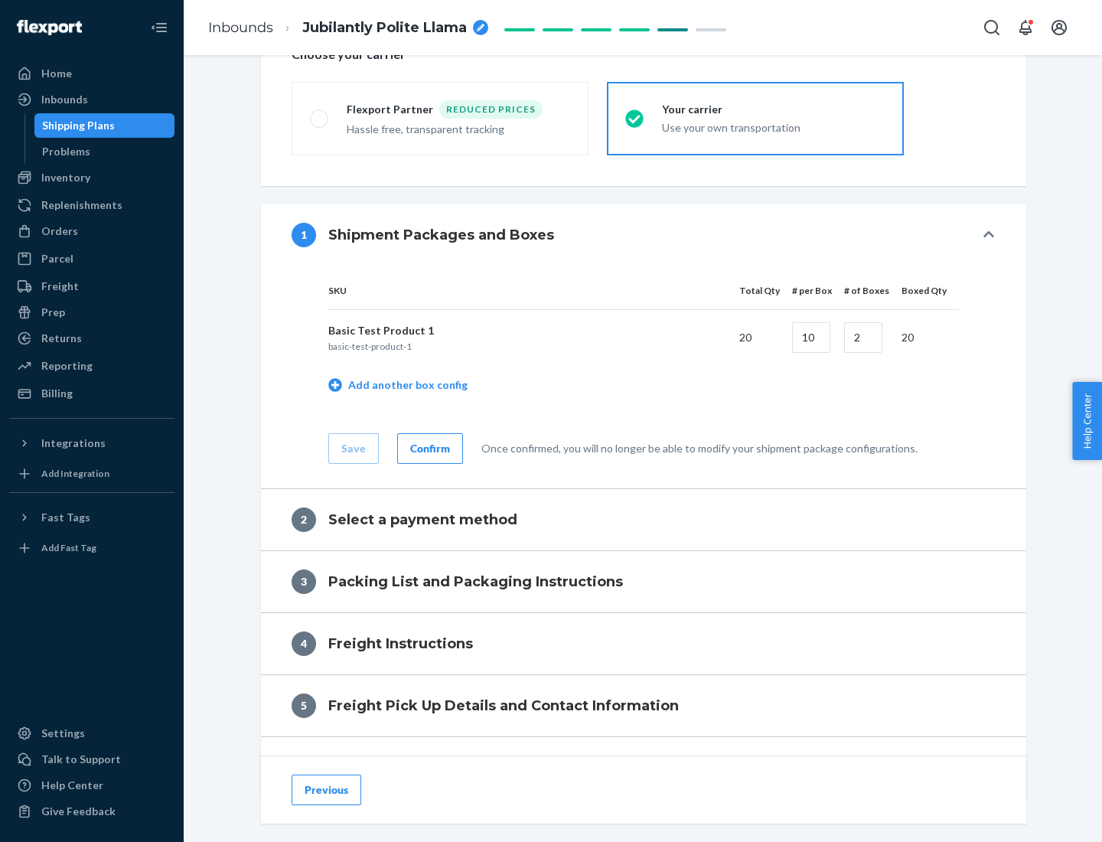
click at [428, 448] on div "Confirm" at bounding box center [430, 448] width 40 height 15
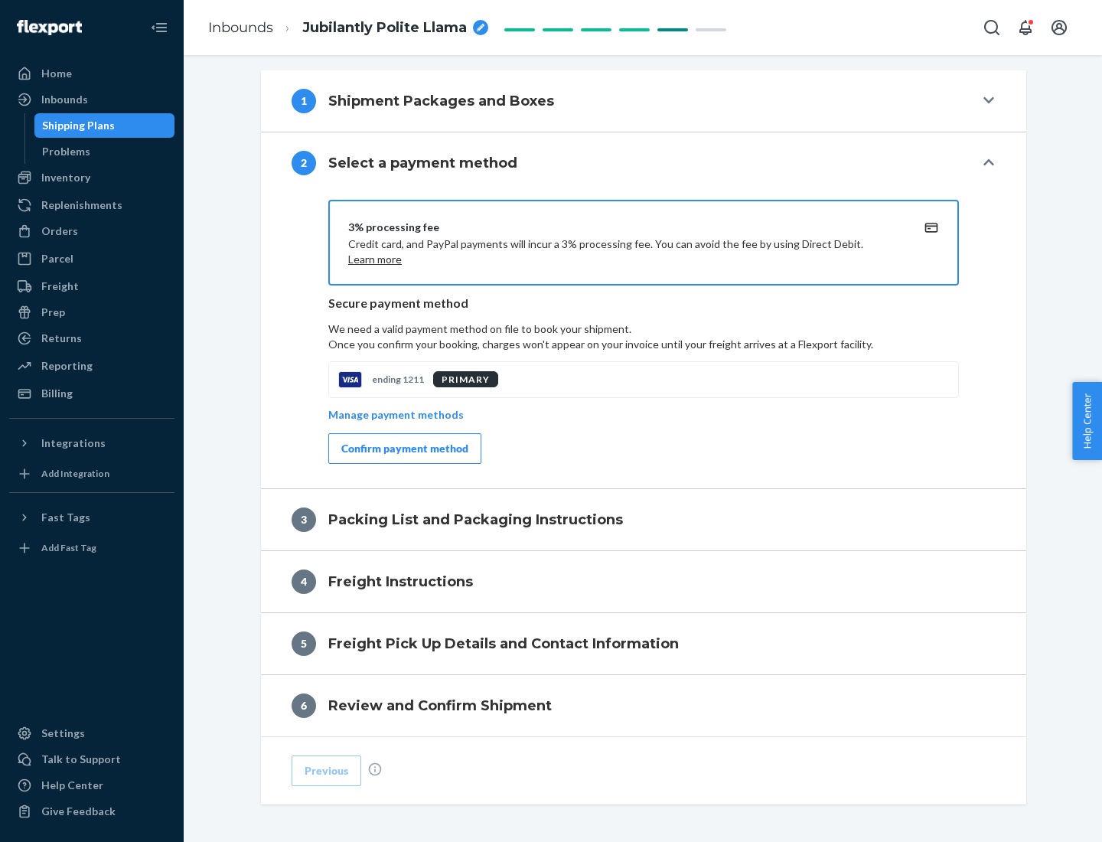
click at [403, 448] on div "Confirm payment method" at bounding box center [404, 448] width 127 height 15
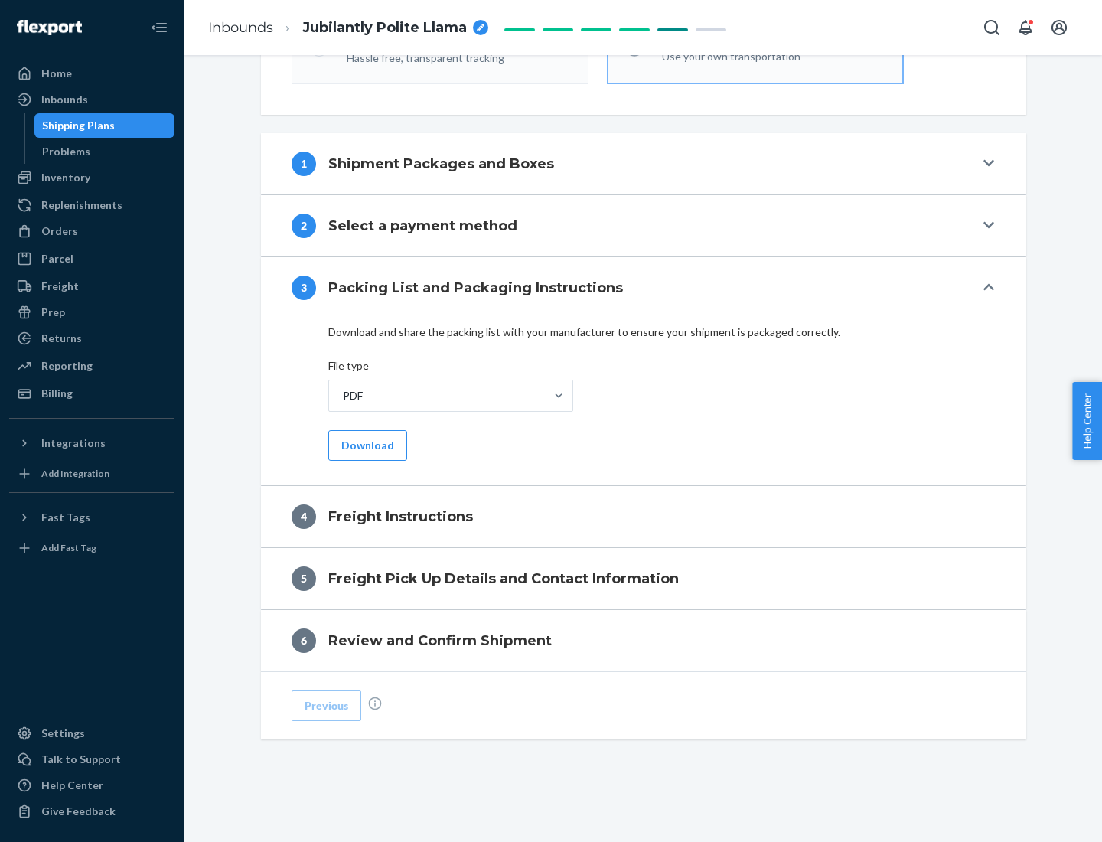
scroll to position [552, 0]
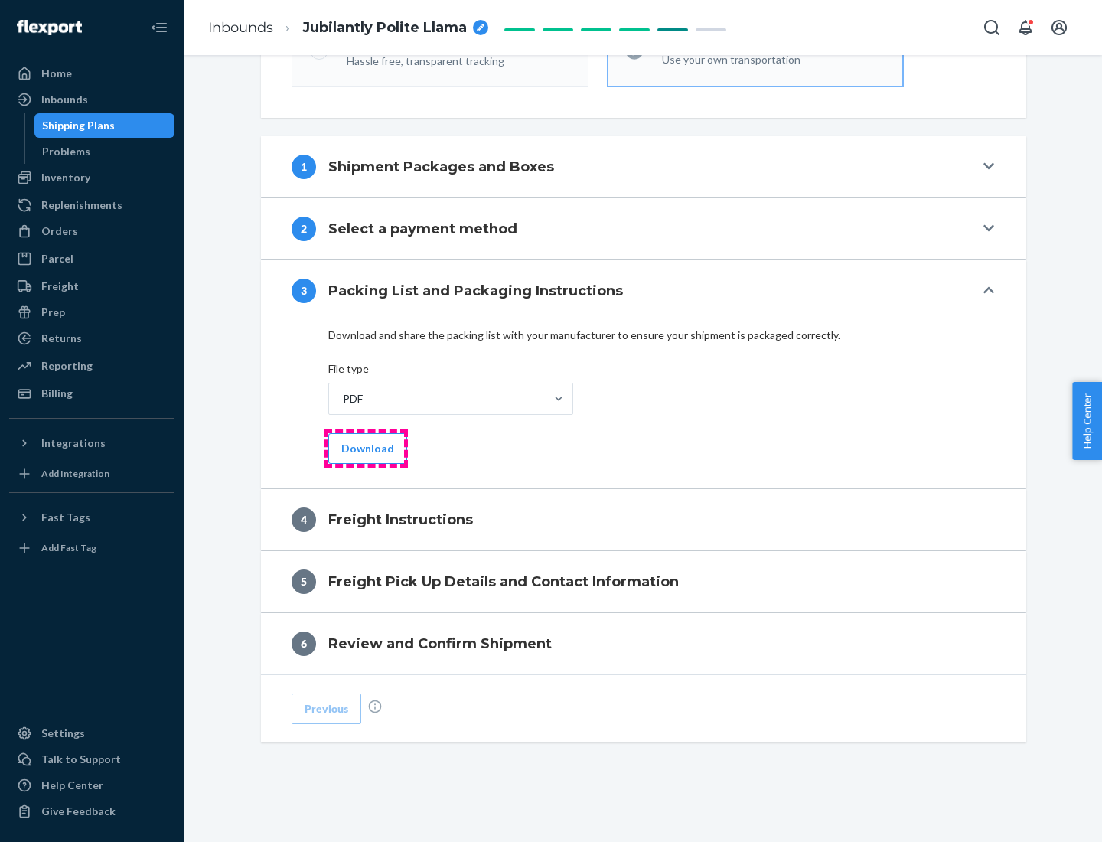
click at [366, 448] on button "Download" at bounding box center [367, 448] width 79 height 31
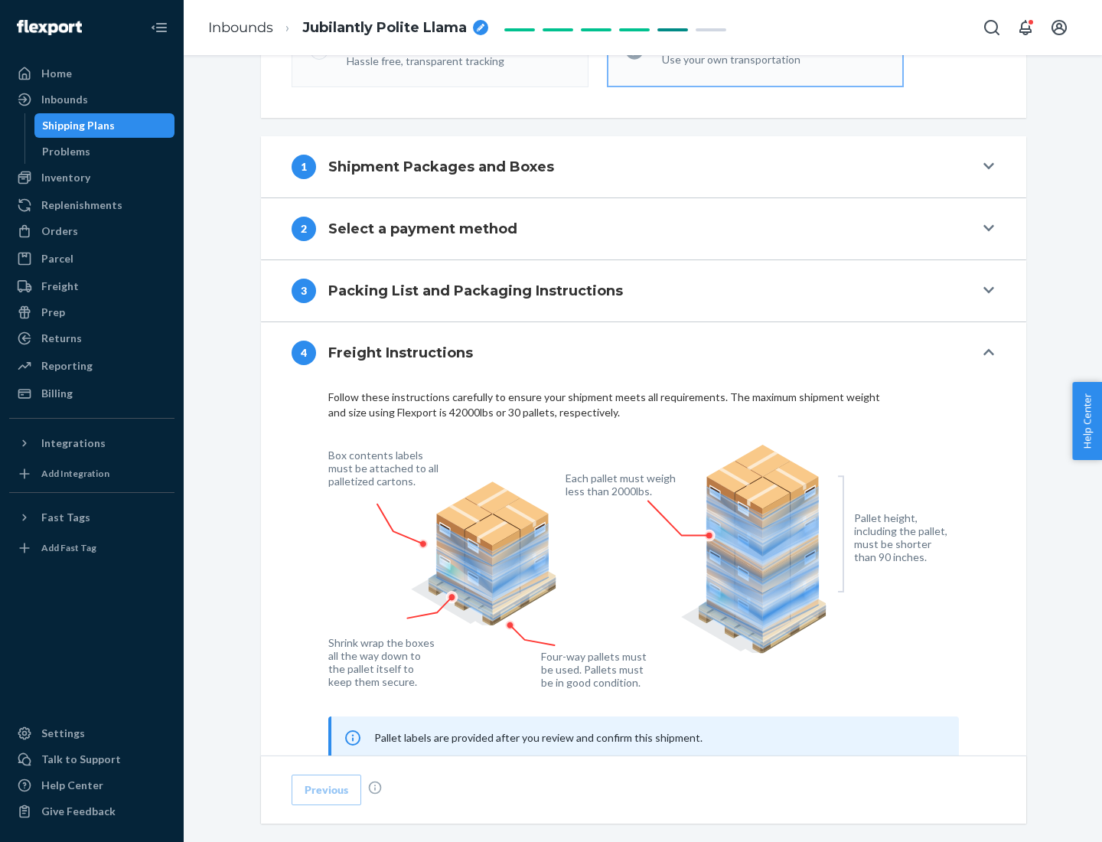
scroll to position [925, 0]
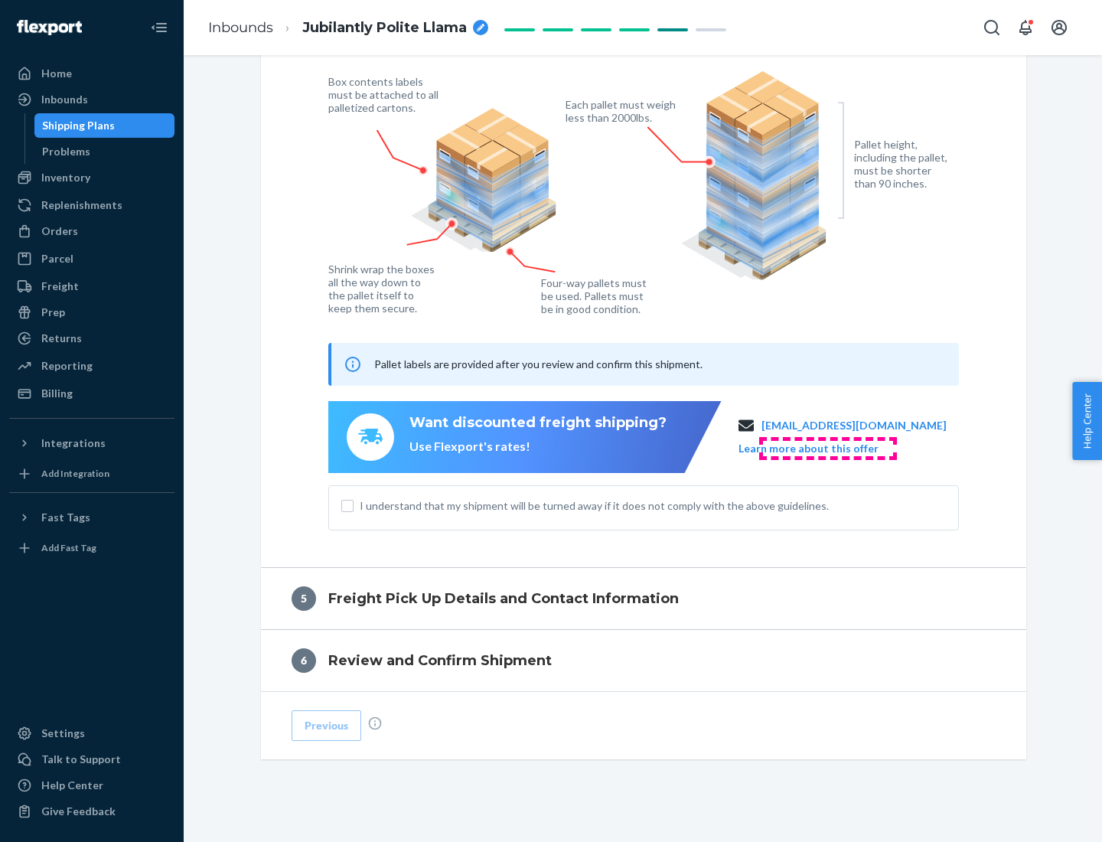
click at [827, 448] on button "Learn more about this offer" at bounding box center [808, 448] width 140 height 15
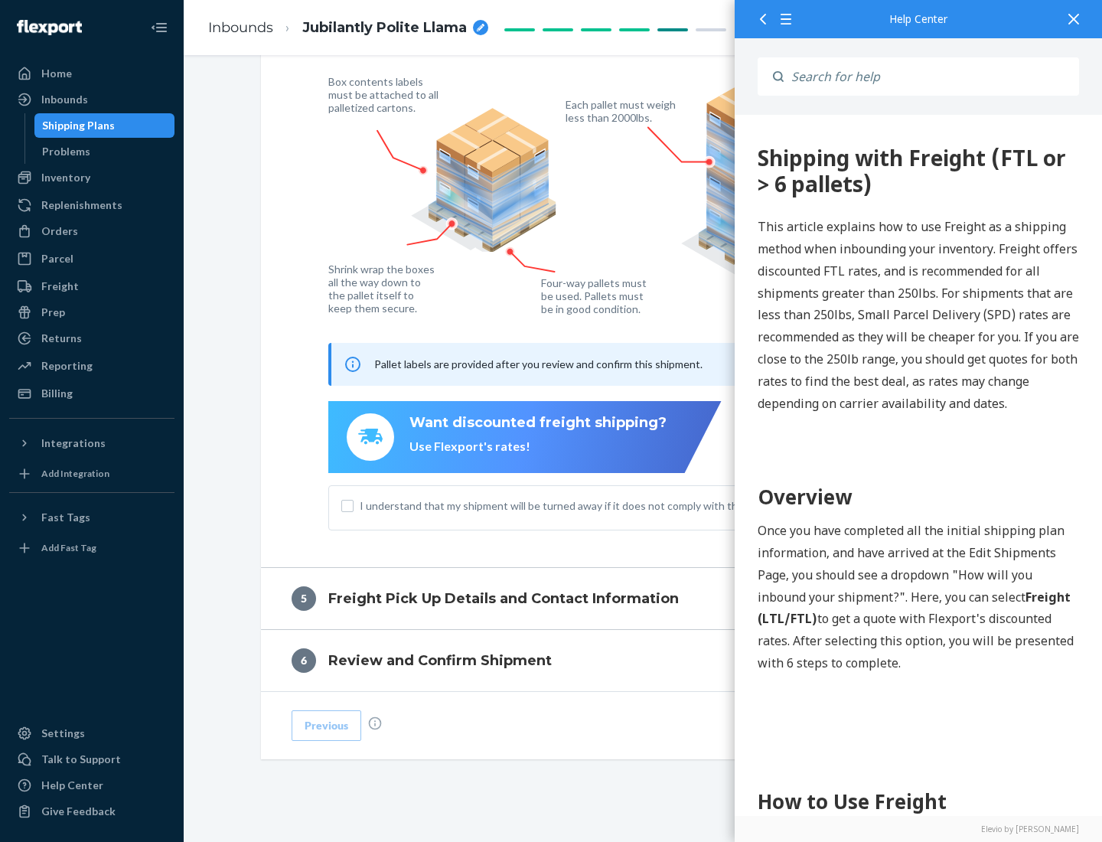
scroll to position [0, 0]
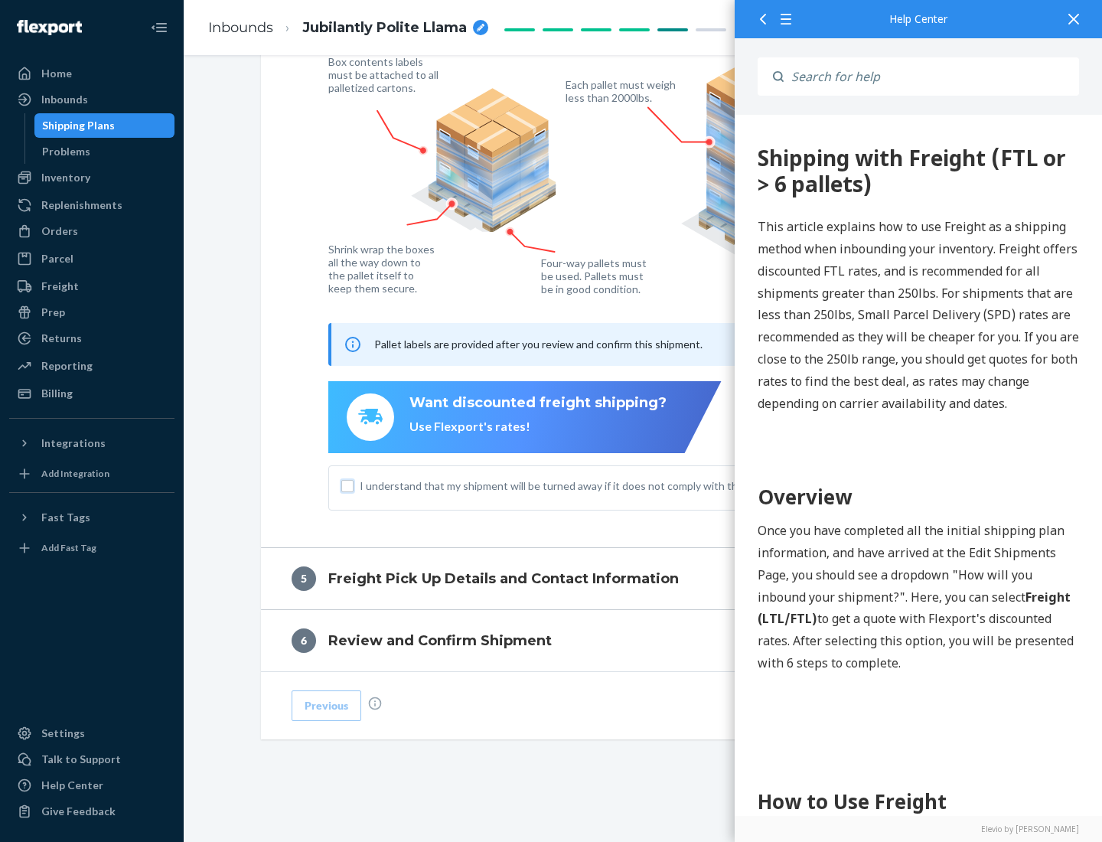
click at [347, 485] on input "I understand that my shipment will be turned away if it does not comply with th…" at bounding box center [347, 486] width 12 height 12
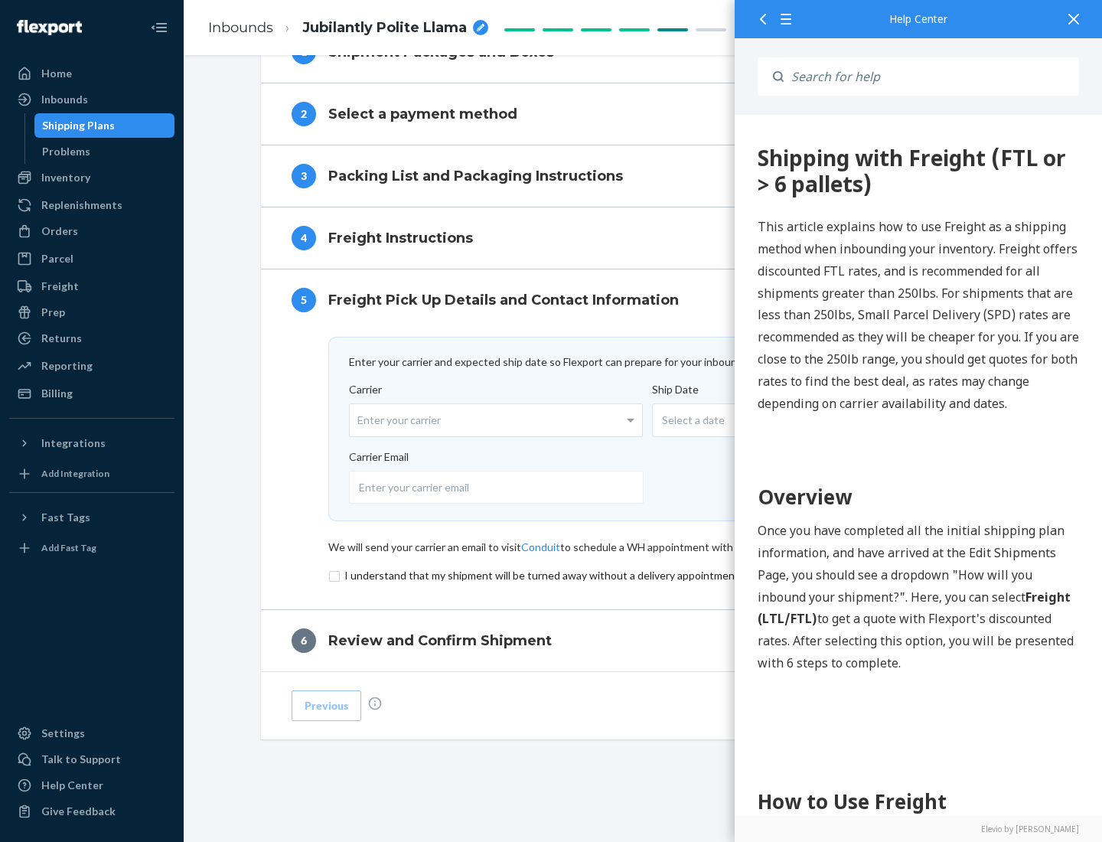
scroll to position [666, 0]
click at [643, 575] on input "checkbox" at bounding box center [643, 575] width 630 height 18
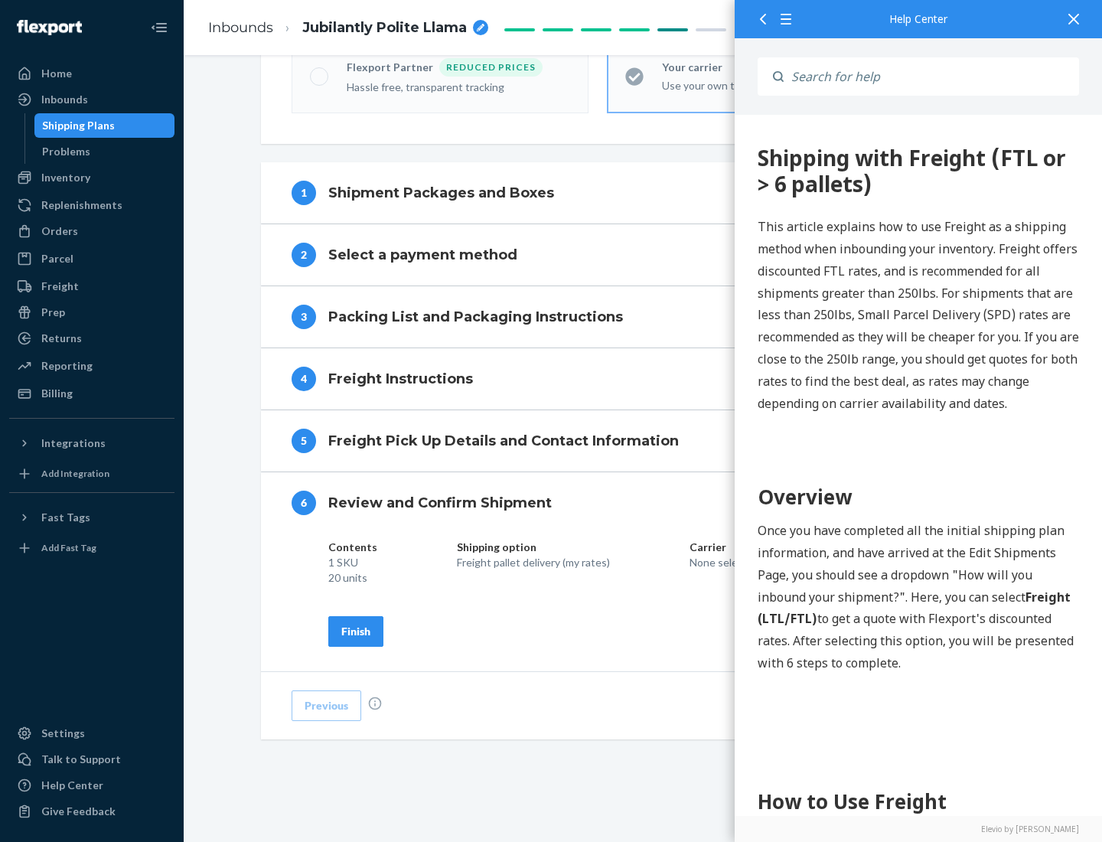
scroll to position [526, 0]
click at [356, 630] on div "Finish" at bounding box center [355, 631] width 29 height 15
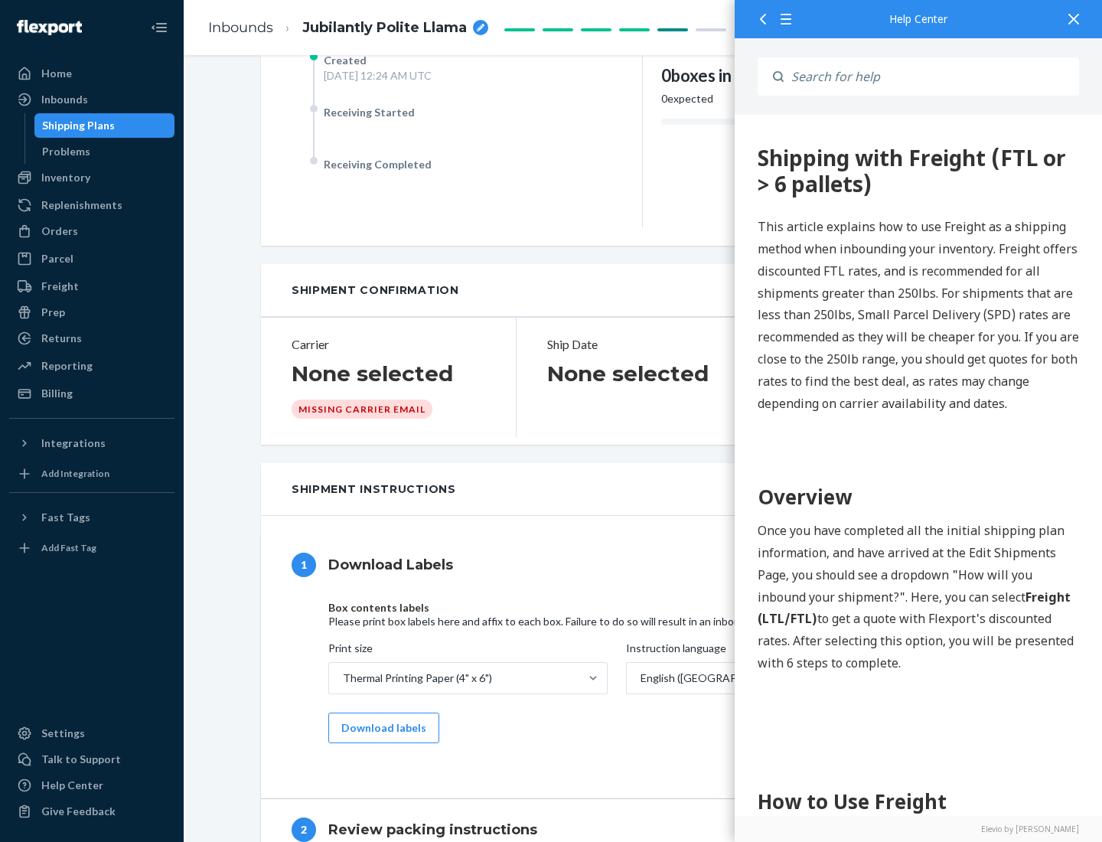
scroll to position [0, 0]
